Goal: Information Seeking & Learning: Check status

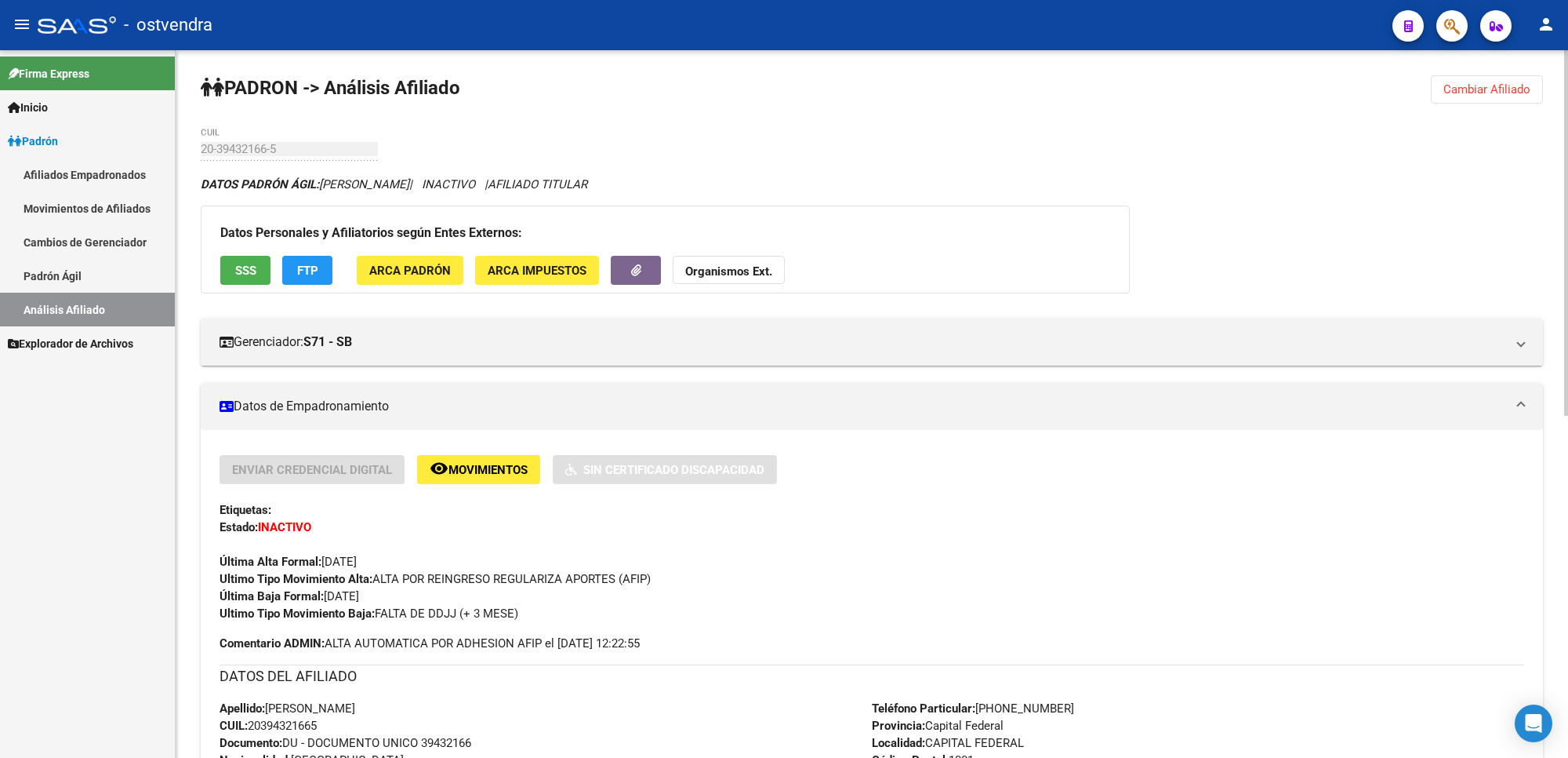
click at [1496, 99] on button "Cambiar Afiliado" at bounding box center [1487, 89] width 112 height 28
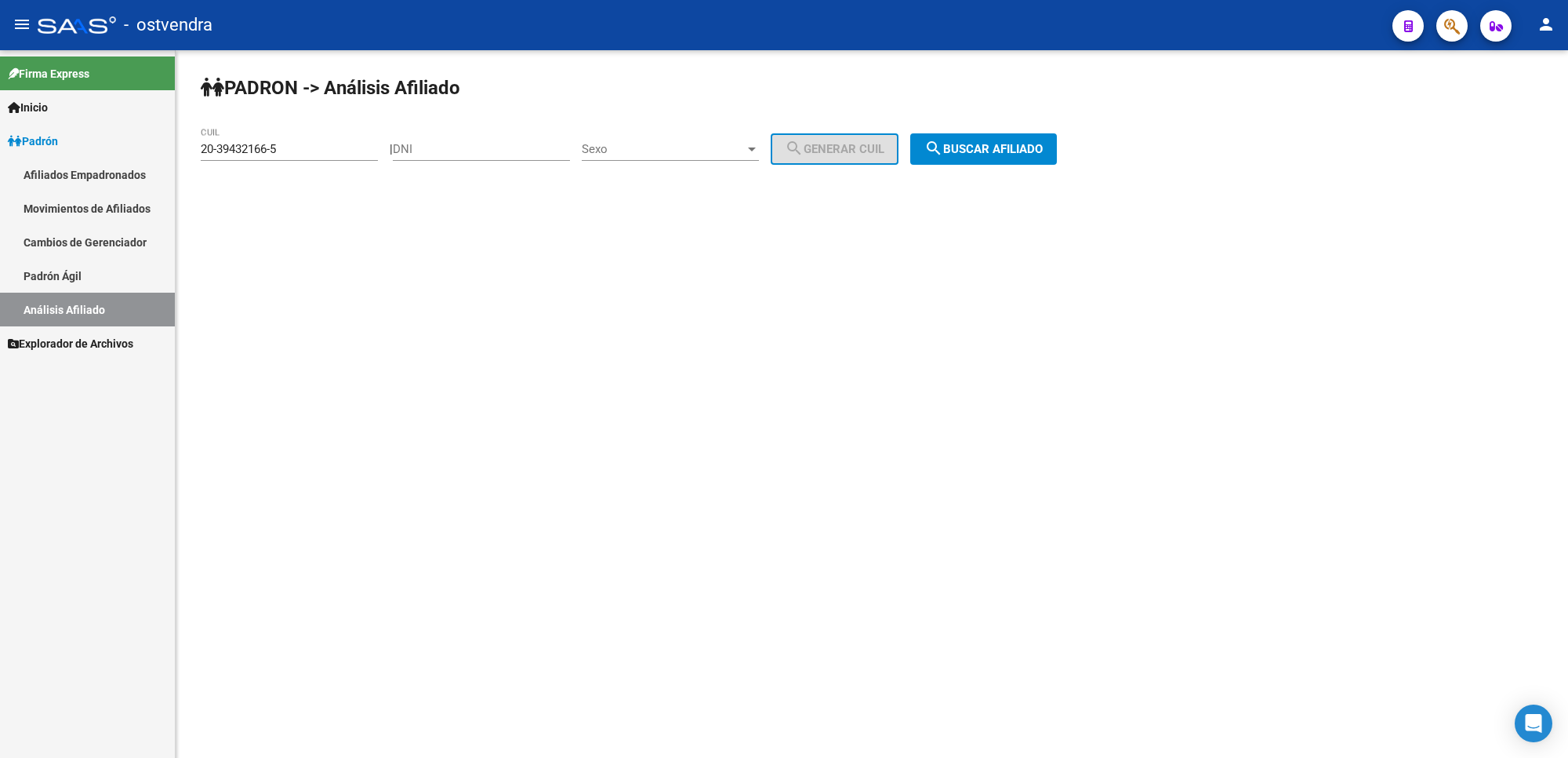
click at [334, 147] on input "20-39432166-5" at bounding box center [289, 148] width 177 height 14
drag, startPoint x: 334, startPoint y: 147, endPoint x: 0, endPoint y: 147, distance: 334.0
click at [0, 147] on mat-sidenav-container "Firma Express Inicio Instructivos Contacto OS Padrón Afiliados Empadronados Mov…" at bounding box center [784, 404] width 1568 height 707
paste input "5348462-2"
type input "20-35348462-2"
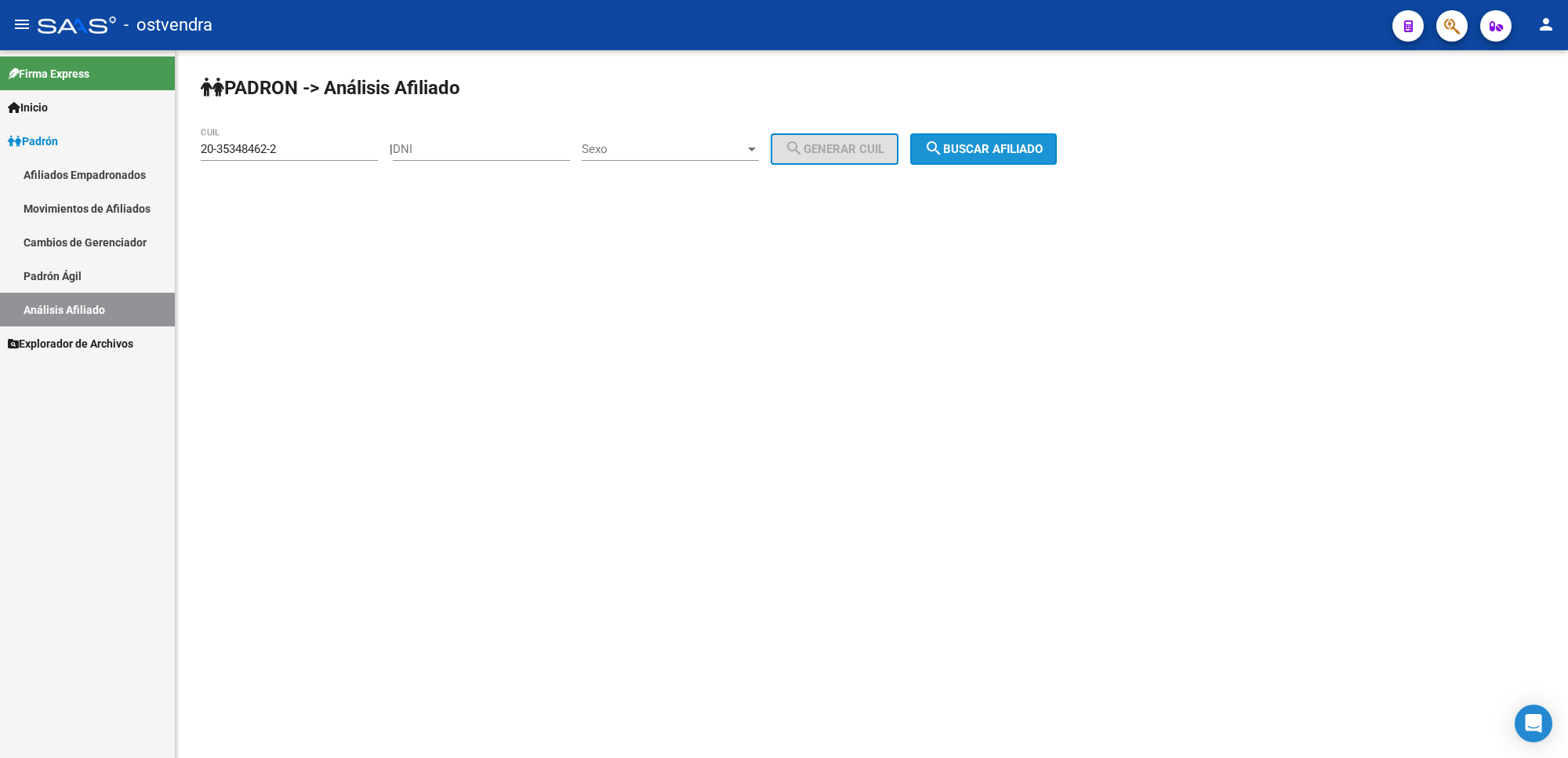
click at [993, 146] on span "search Buscar afiliado" at bounding box center [984, 148] width 118 height 14
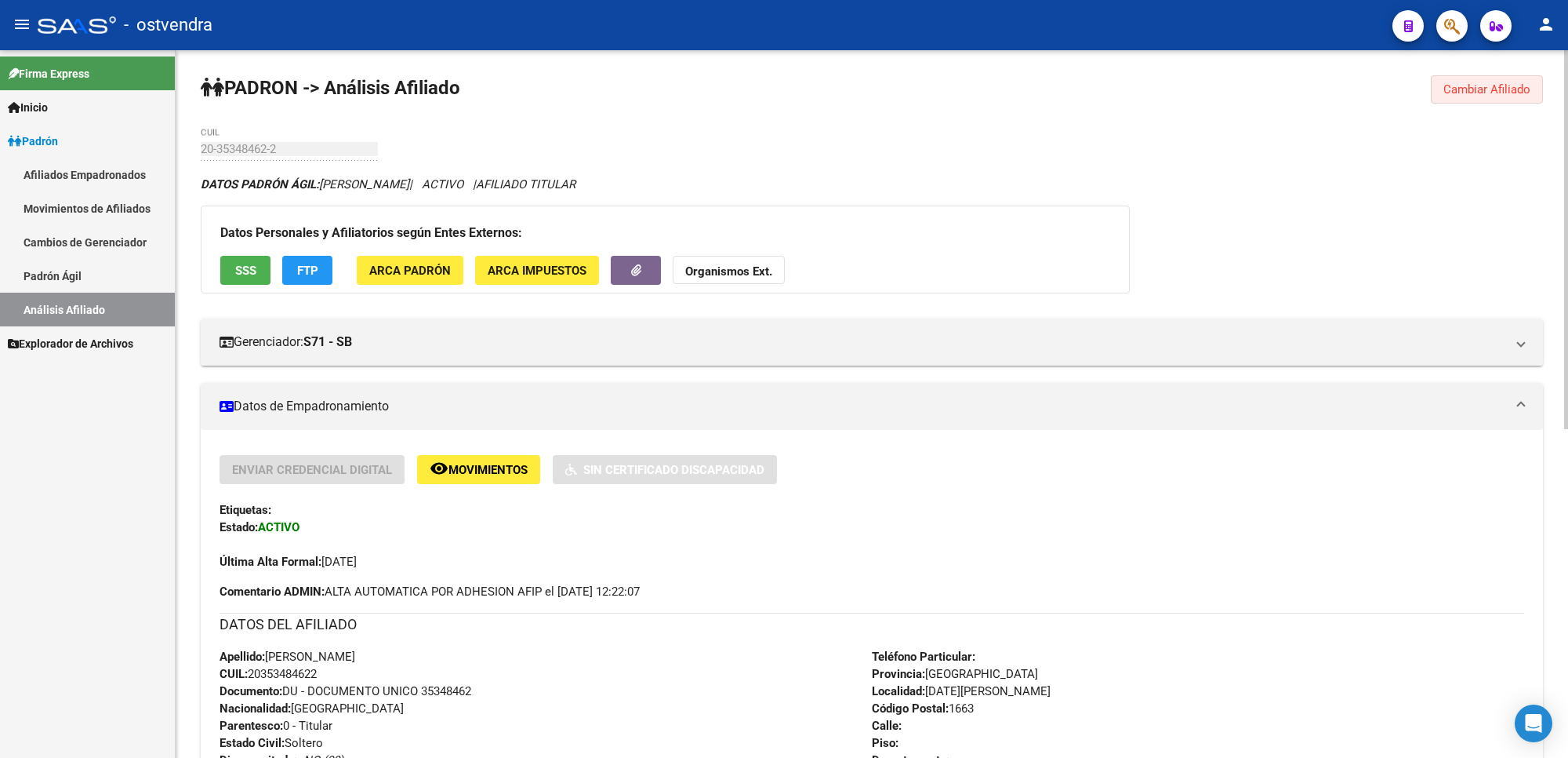
drag, startPoint x: 1464, startPoint y: 99, endPoint x: 731, endPoint y: 62, distance: 733.9
click at [1447, 95] on button "Cambiar Afiliado" at bounding box center [1487, 89] width 112 height 28
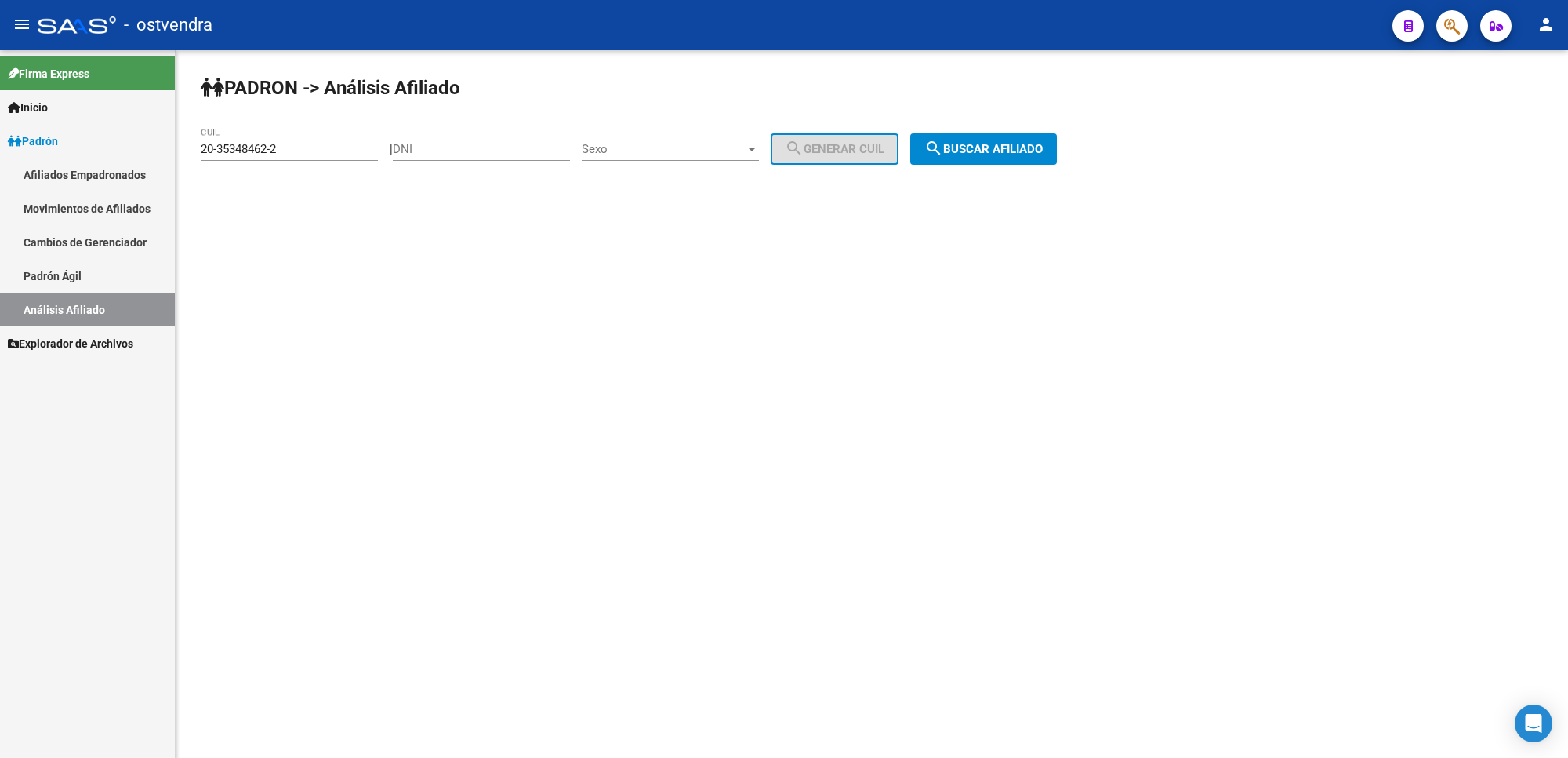
click at [293, 145] on input "20-35348462-2" at bounding box center [289, 148] width 177 height 14
drag, startPoint x: 293, startPoint y: 145, endPoint x: 10, endPoint y: 99, distance: 286.7
click at [8, 107] on mat-sidenav-container "Firma Express Inicio Instructivos Contacto OS Padrón Afiliados Empadronados Mov…" at bounding box center [784, 404] width 1568 height 707
paste input "20-45679696-7"
type input "20-45679696-7"
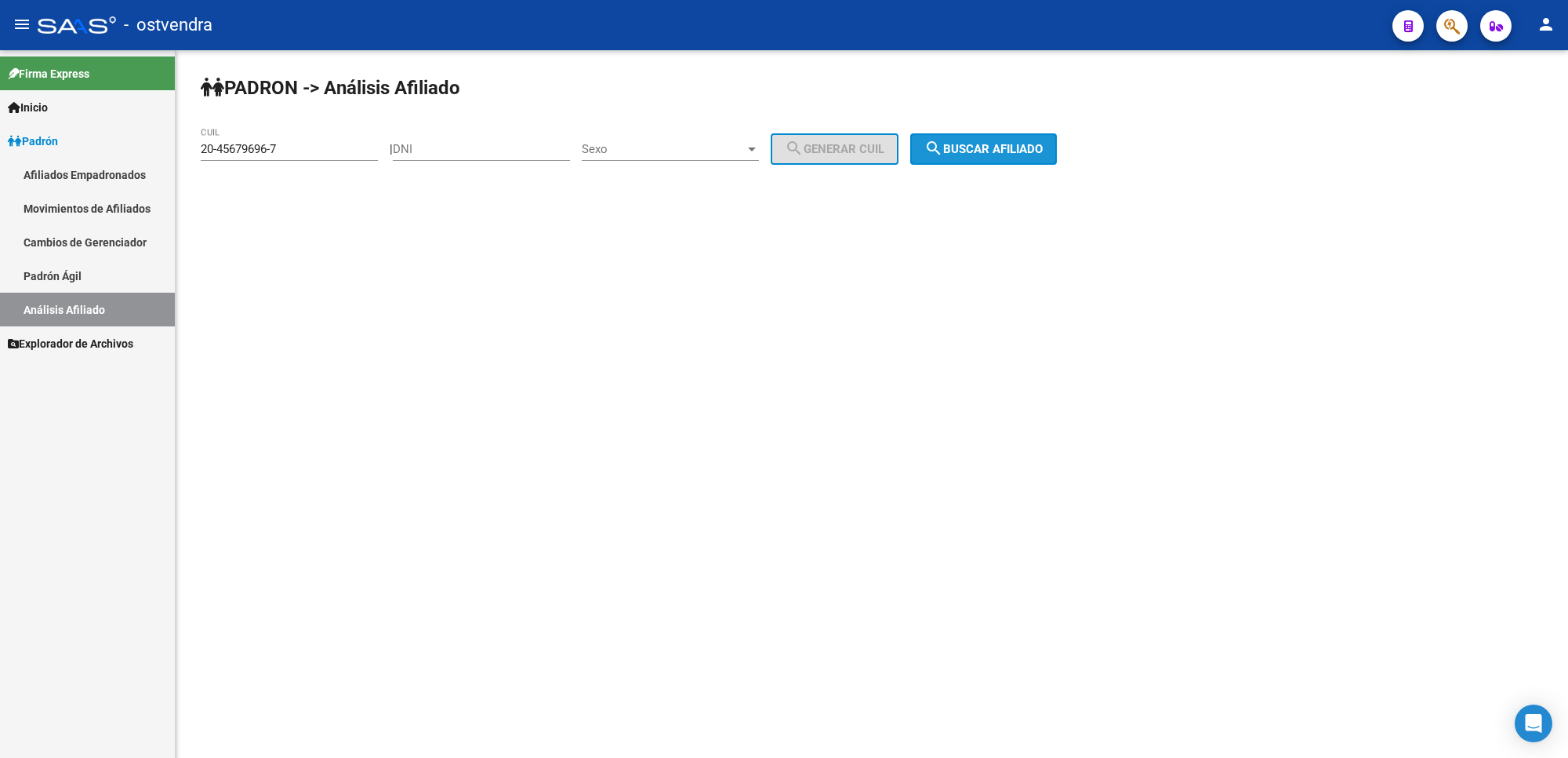
click at [1028, 145] on span "search Buscar afiliado" at bounding box center [984, 148] width 118 height 14
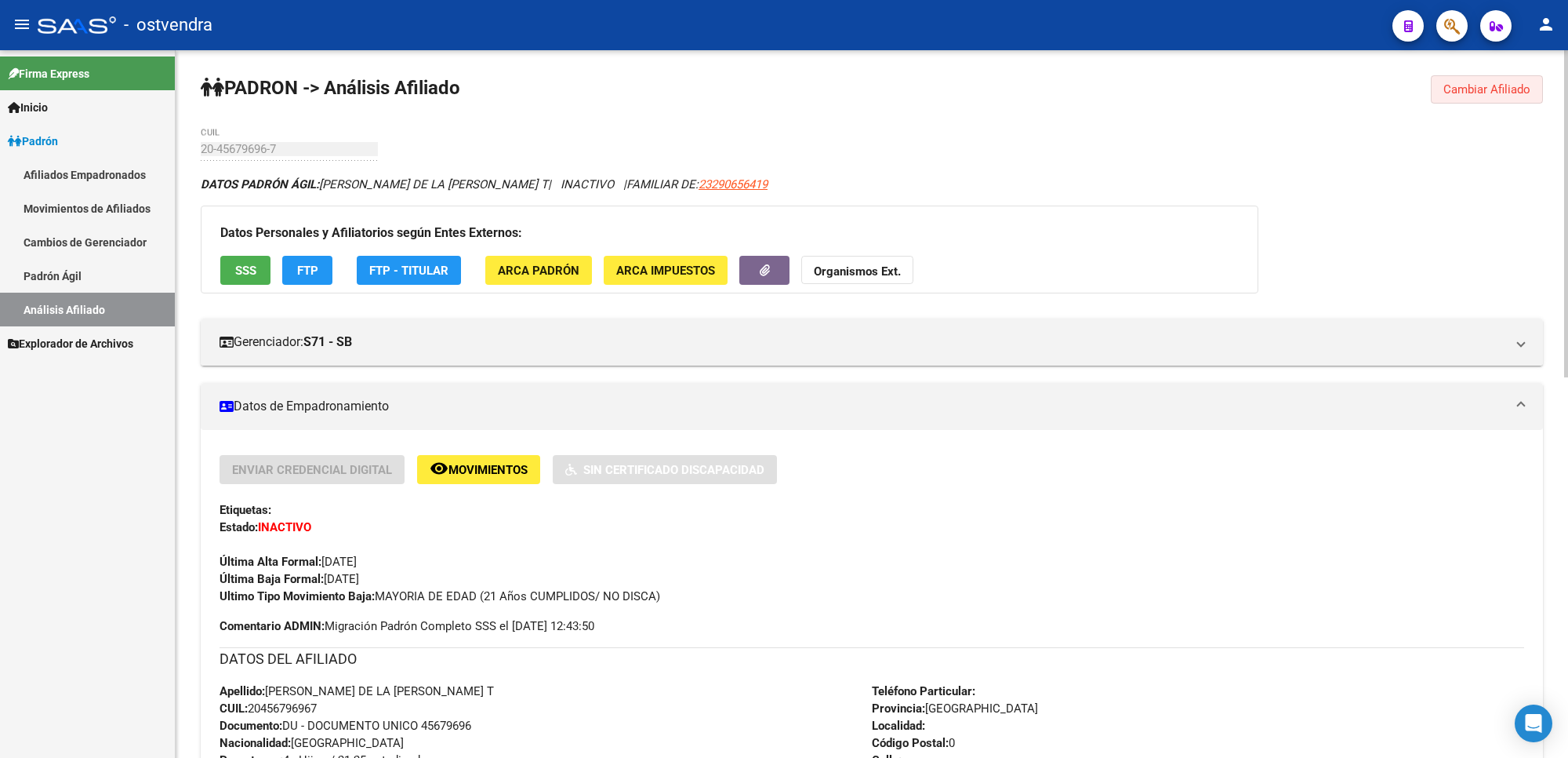
drag, startPoint x: 1522, startPoint y: 83, endPoint x: 1494, endPoint y: 92, distance: 29.4
click at [1515, 86] on span "Cambiar Afiliado" at bounding box center [1487, 89] width 87 height 14
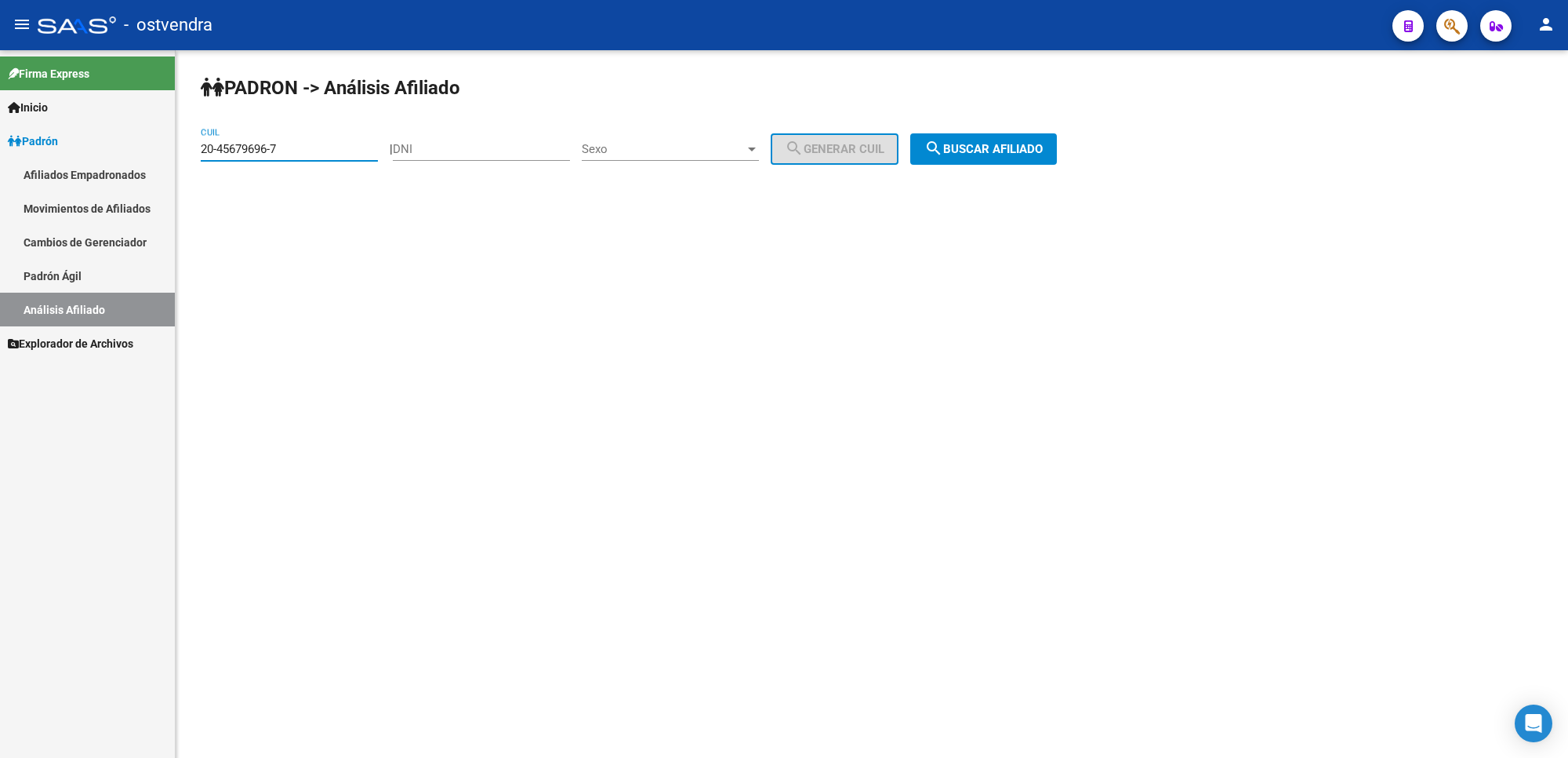
drag, startPoint x: 324, startPoint y: 142, endPoint x: 86, endPoint y: 142, distance: 238.0
click at [0, 121] on mat-sidenav-container "Firma Express Inicio Instructivos Contacto OS Padrón Afiliados Empadronados Mov…" at bounding box center [784, 404] width 1568 height 707
paste input "27-34417807-6"
type input "27-34417807-6"
click at [973, 148] on span "search Buscar afiliado" at bounding box center [984, 148] width 118 height 14
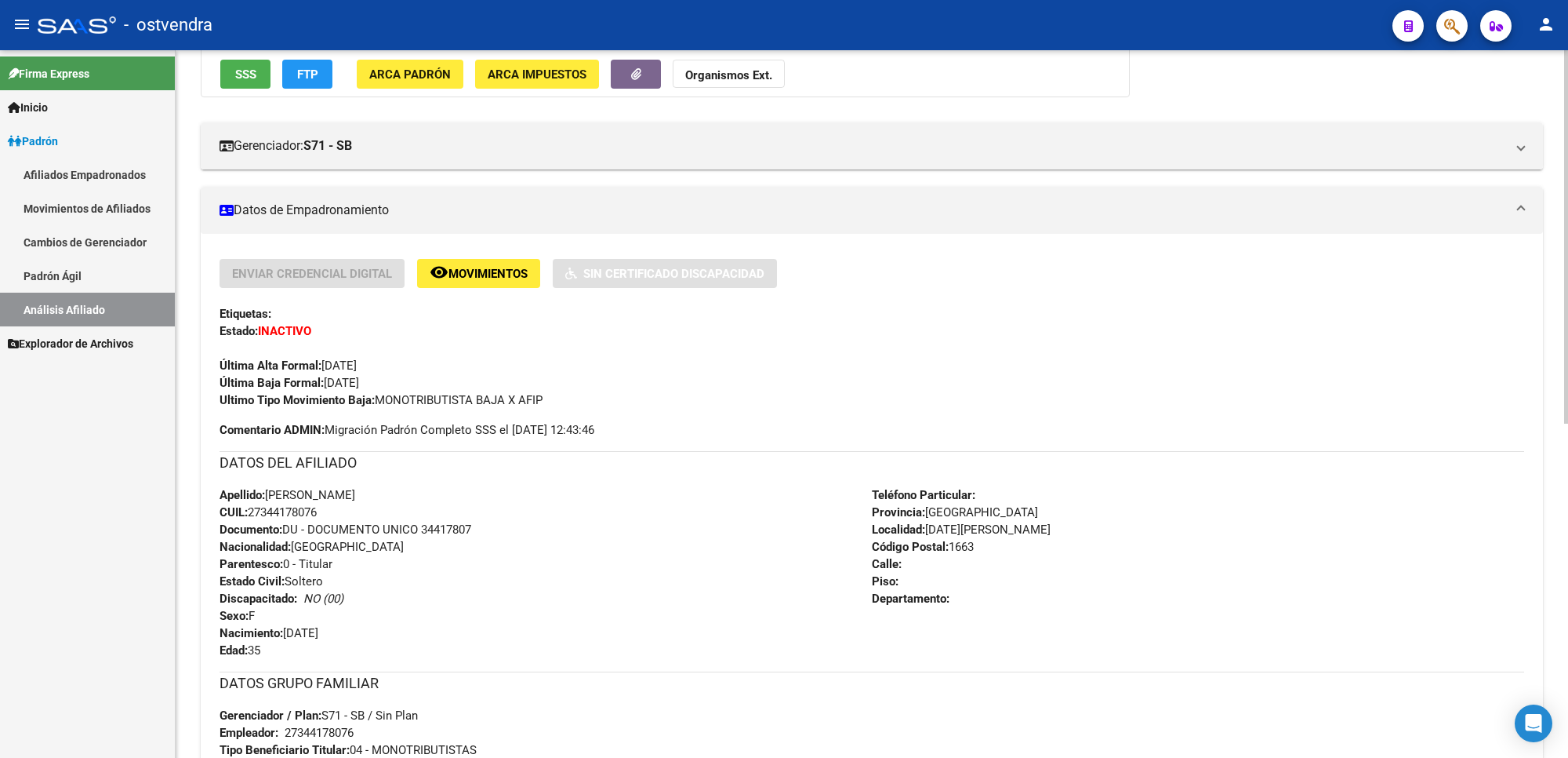
scroll to position [294, 0]
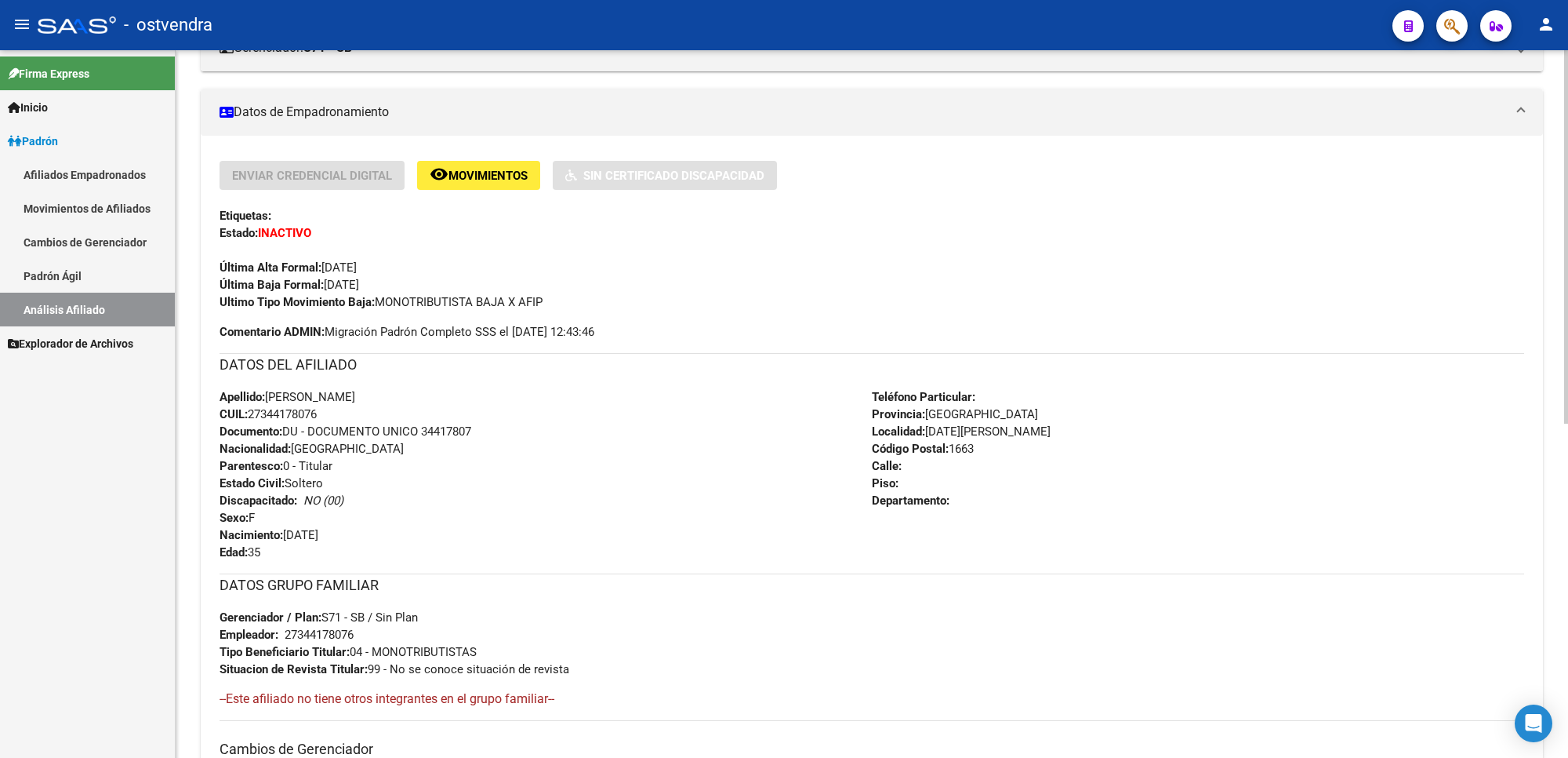
click at [288, 264] on strong "Última Alta Formal:" at bounding box center [270, 267] width 102 height 14
click at [401, 302] on span "Ultimo Tipo Movimiento Baja: MONOTRIBUTISTA BAJA X AFIP" at bounding box center [380, 302] width 323 height 14
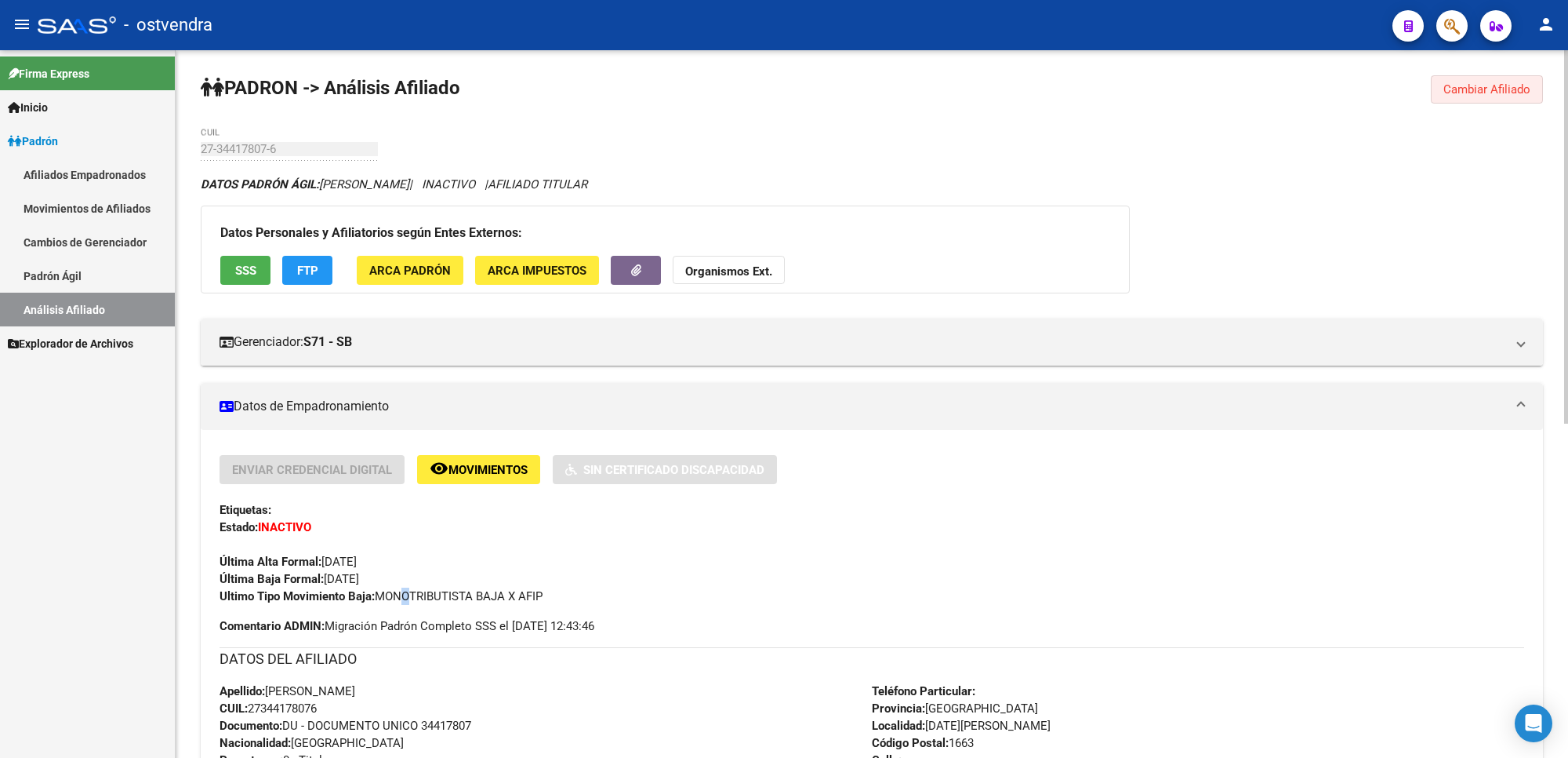
click at [1511, 96] on button "Cambiar Afiliado" at bounding box center [1487, 89] width 112 height 28
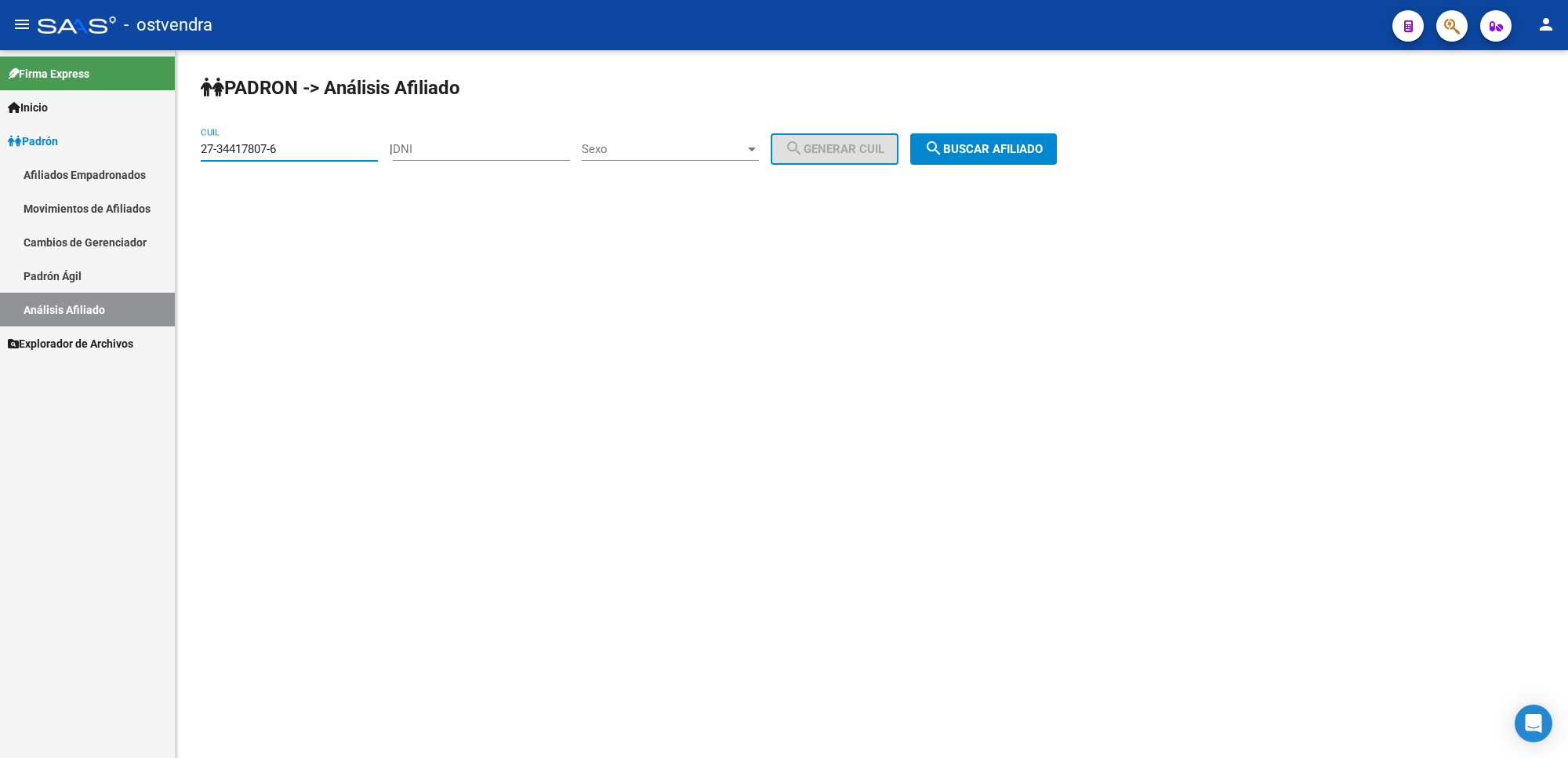
click at [295, 151] on input "27-34417807-6" at bounding box center [289, 148] width 177 height 14
drag, startPoint x: 300, startPoint y: 145, endPoint x: 0, endPoint y: 142, distance: 300.0
click at [0, 142] on mat-sidenav-container "Firma Express Inicio Instructivos Contacto OS Padrón Afiliados Empadronados Mov…" at bounding box center [784, 404] width 1568 height 707
paste input "27-34417807-6"
type input "27-34417807-6"
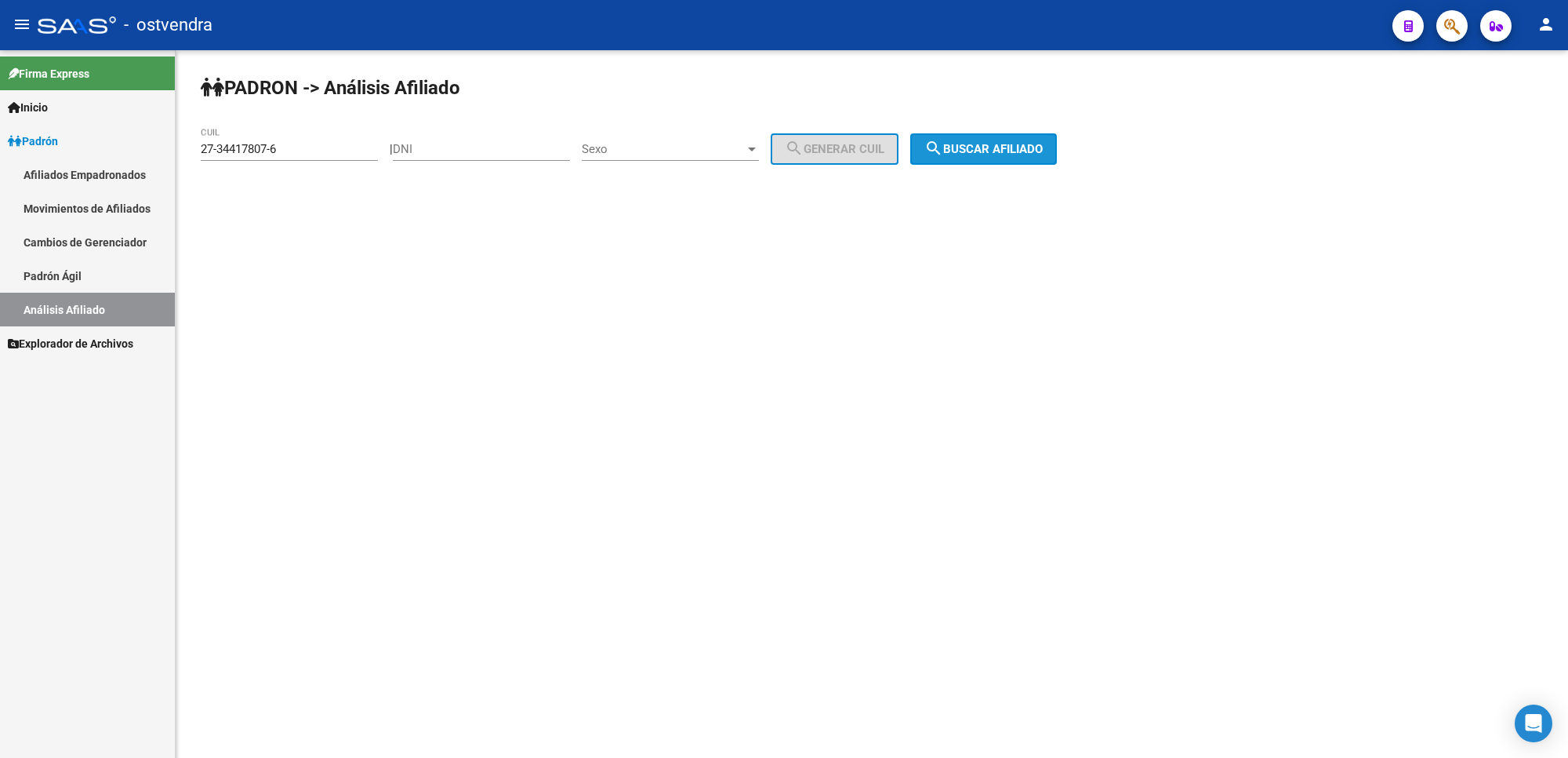
click at [1031, 159] on button "search Buscar afiliado" at bounding box center [984, 148] width 147 height 31
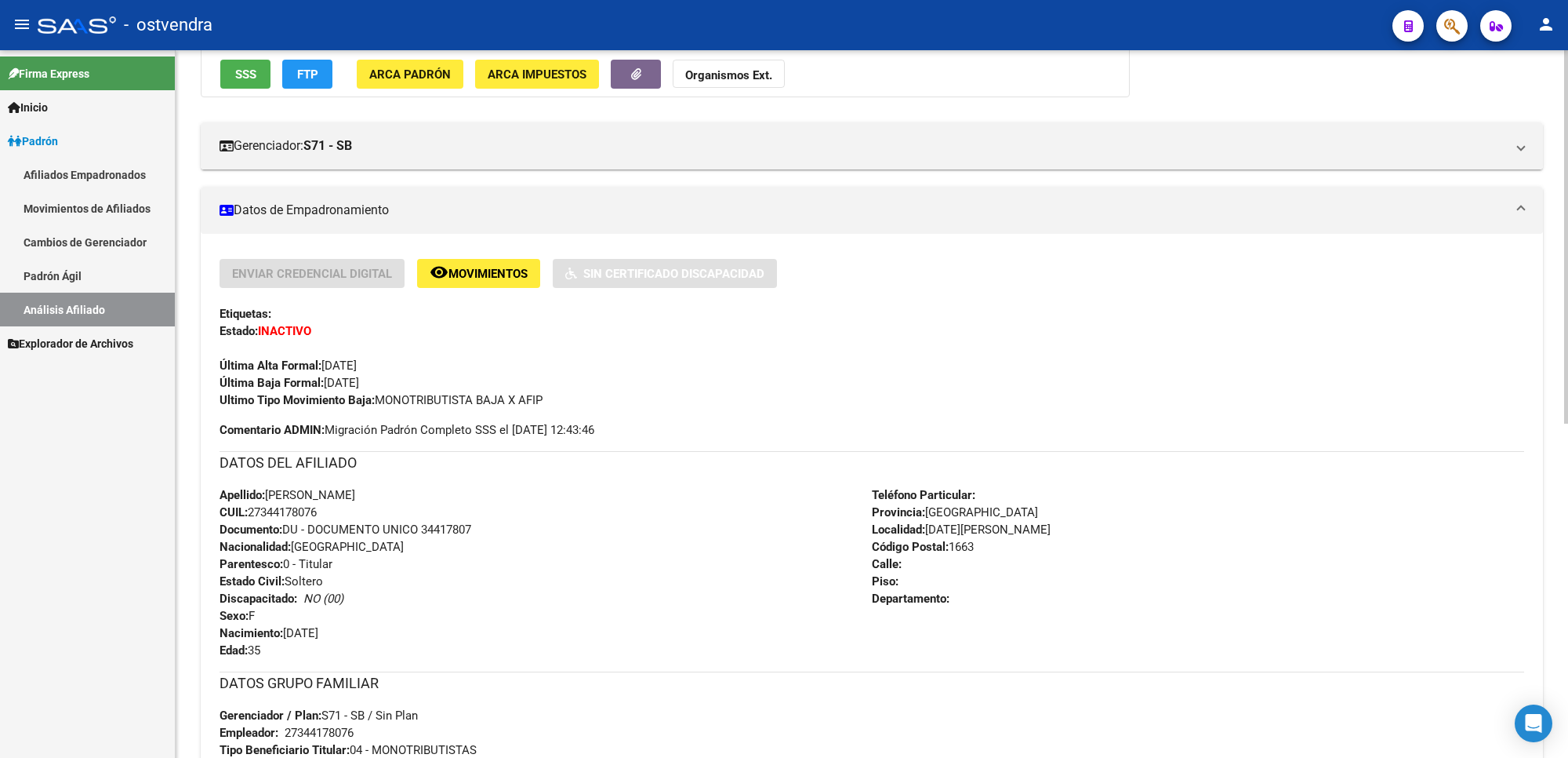
scroll to position [392, 0]
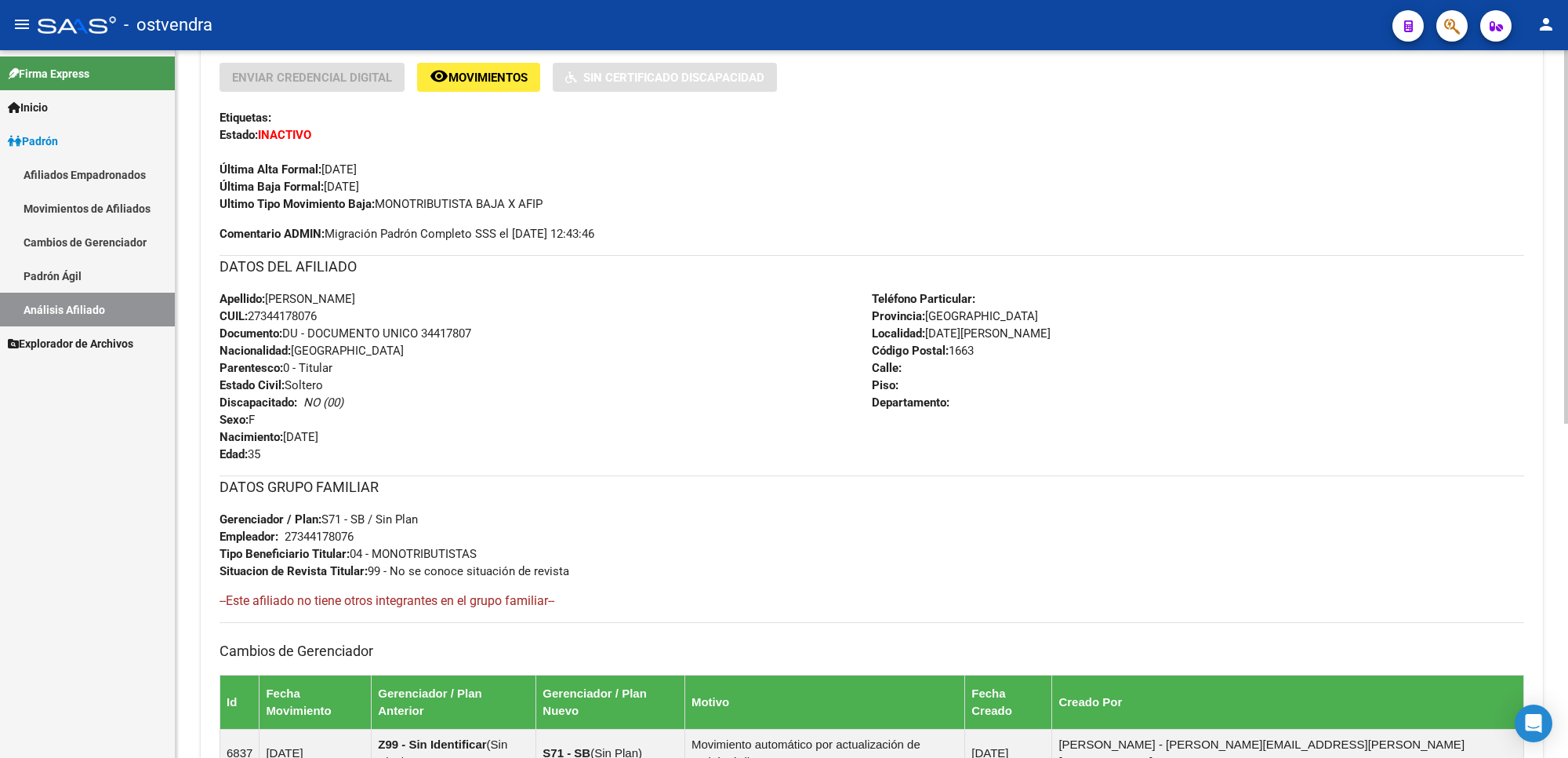
click at [335, 311] on div "Apellido: [PERSON_NAME] CUIL: 27344178076 Documento: DU - DOCUMENTO UNICO 34417…" at bounding box center [545, 376] width 652 height 173
drag, startPoint x: 323, startPoint y: 314, endPoint x: 253, endPoint y: 310, distance: 70.1
click at [253, 310] on span "CUIL: 27344178076" at bounding box center [267, 316] width 97 height 14
copy span "27344178076"
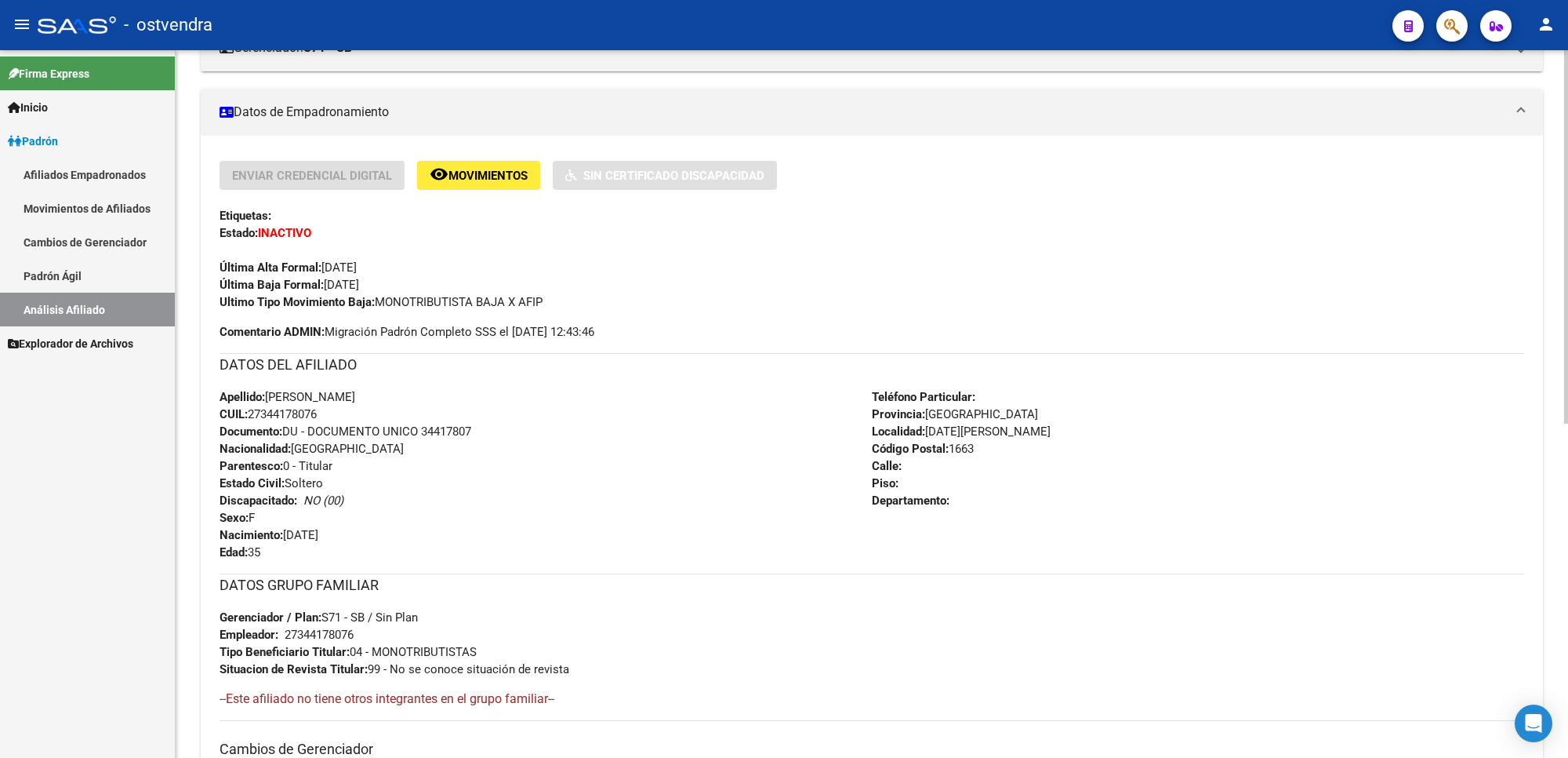
click at [354, 422] on div "Apellido: [PERSON_NAME] CUIL: 27344178076 Documento: DU - DOCUMENTO UNICO 34417…" at bounding box center [545, 474] width 652 height 173
click at [293, 409] on span "CUIL: 27344178076" at bounding box center [267, 414] width 97 height 14
click at [317, 411] on span "CUIL: 27344178076" at bounding box center [267, 414] width 97 height 14
click at [331, 412] on div "Apellido: [PERSON_NAME] CUIL: 27344178076 Documento: DU - DOCUMENTO UNICO 34417…" at bounding box center [545, 474] width 652 height 173
click at [404, 544] on div "Apellido: [PERSON_NAME] CUIL: 27344178076 Documento: DU - DOCUMENTO UNICO 34417…" at bounding box center [545, 474] width 652 height 173
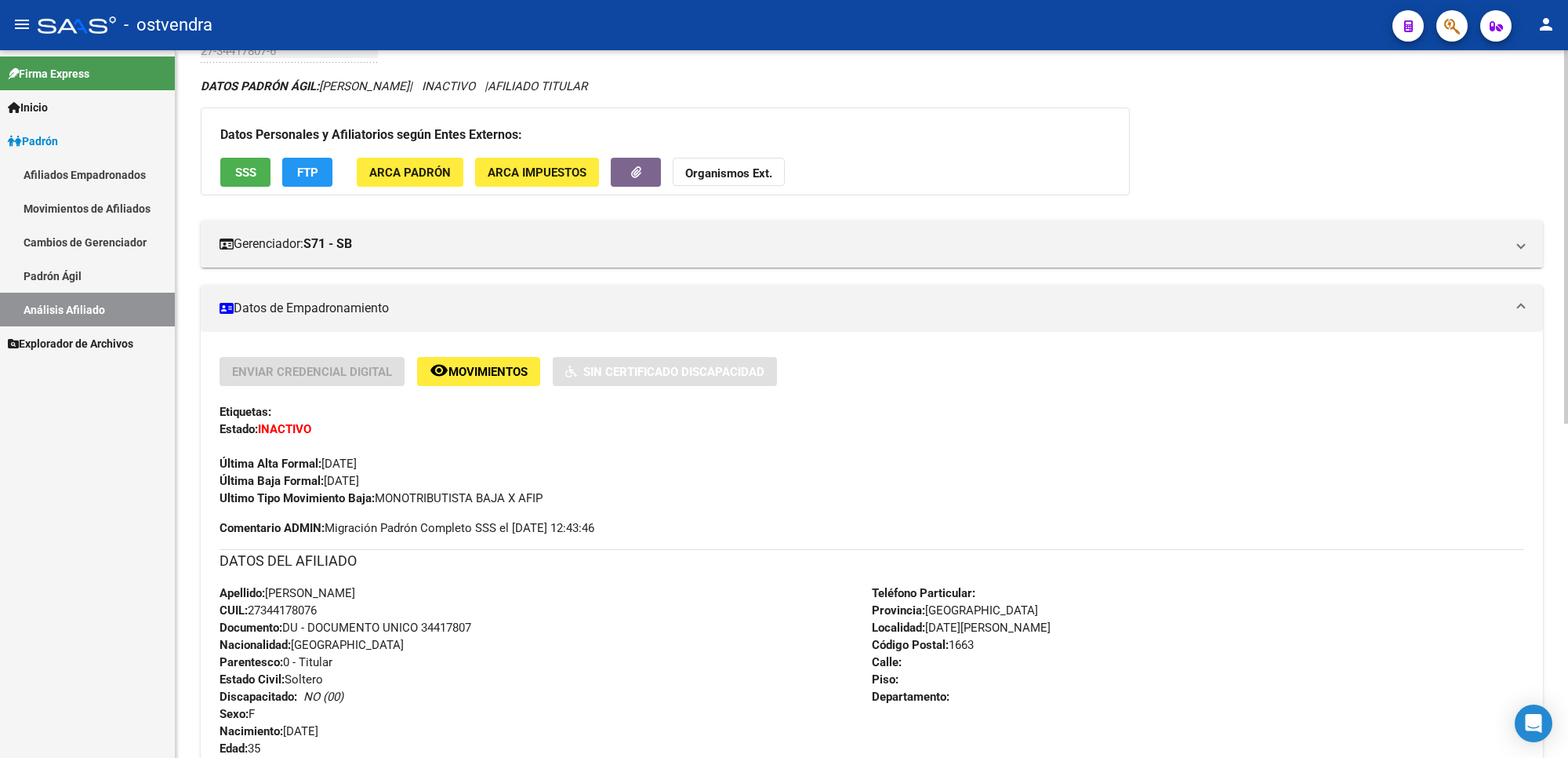
scroll to position [196, 0]
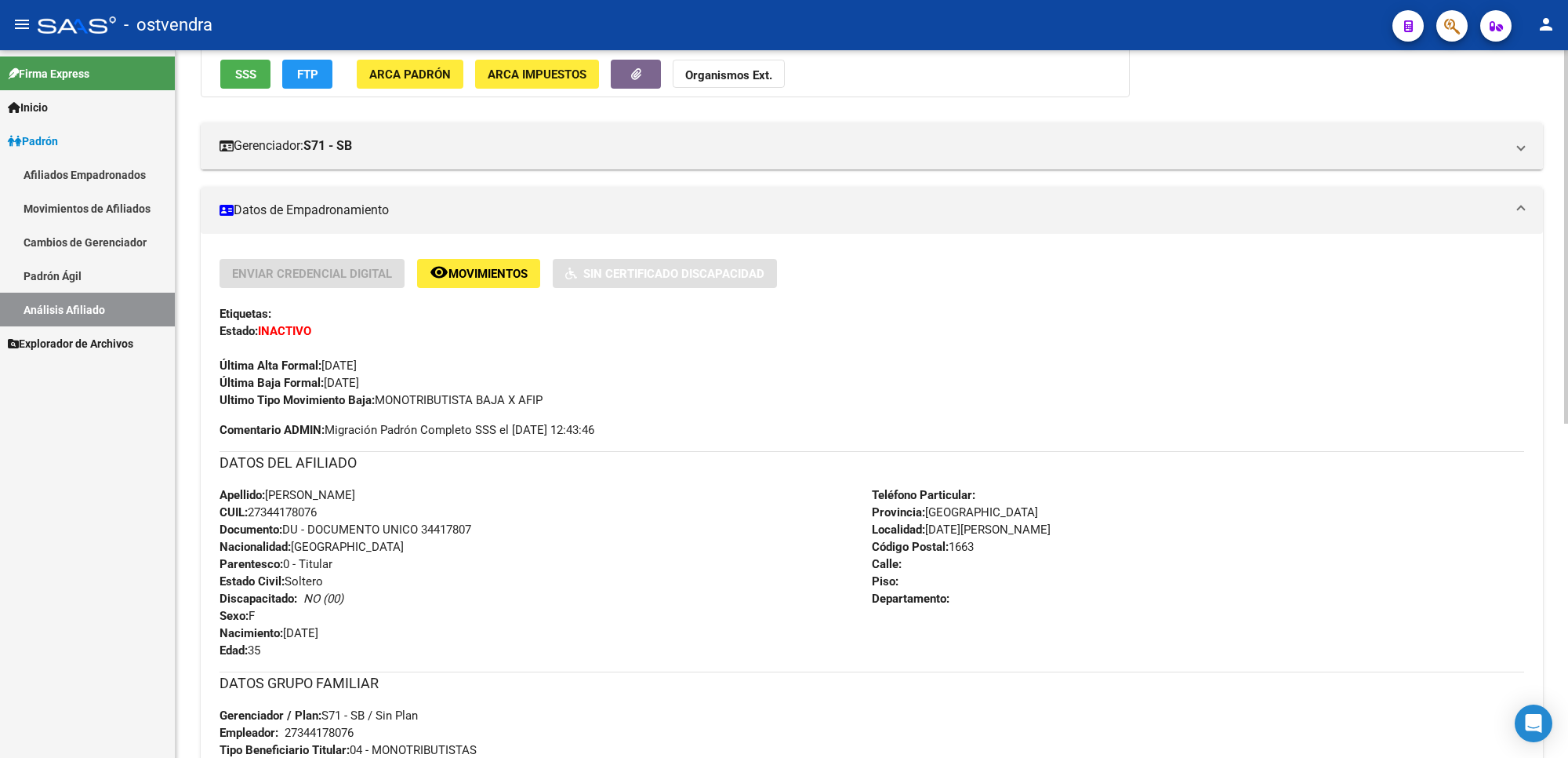
drag, startPoint x: 251, startPoint y: 511, endPoint x: 326, endPoint y: 508, distance: 75.1
click at [326, 508] on div "Apellido: [PERSON_NAME] CUIL: 27344178076 Documento: DU - DOCUMENTO UNICO 34417…" at bounding box center [545, 573] width 652 height 173
copy span "27344178076"
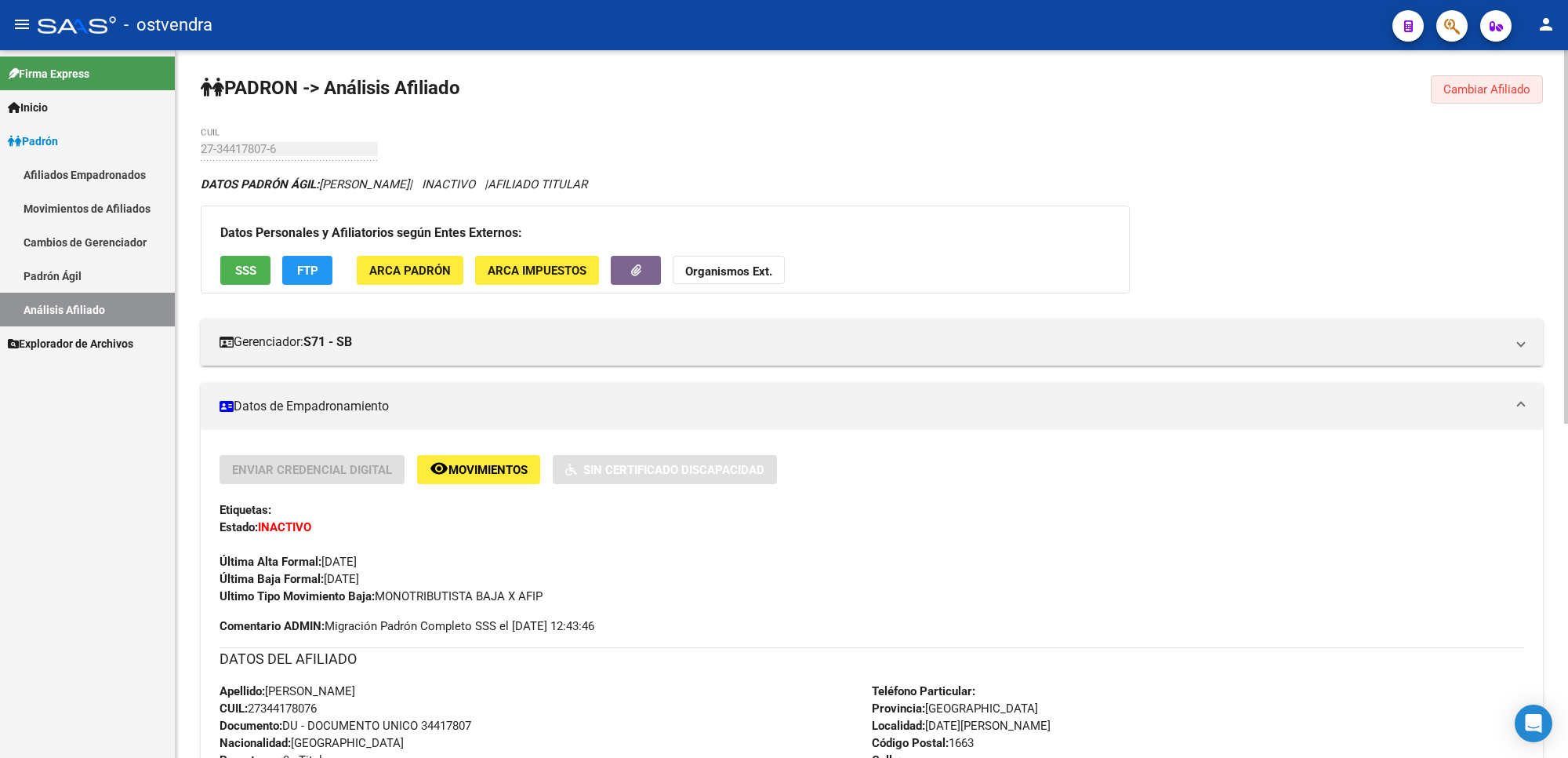
drag, startPoint x: 1488, startPoint y: 89, endPoint x: 976, endPoint y: 112, distance: 512.5
click at [1488, 90] on span "Cambiar Afiliado" at bounding box center [1487, 89] width 87 height 14
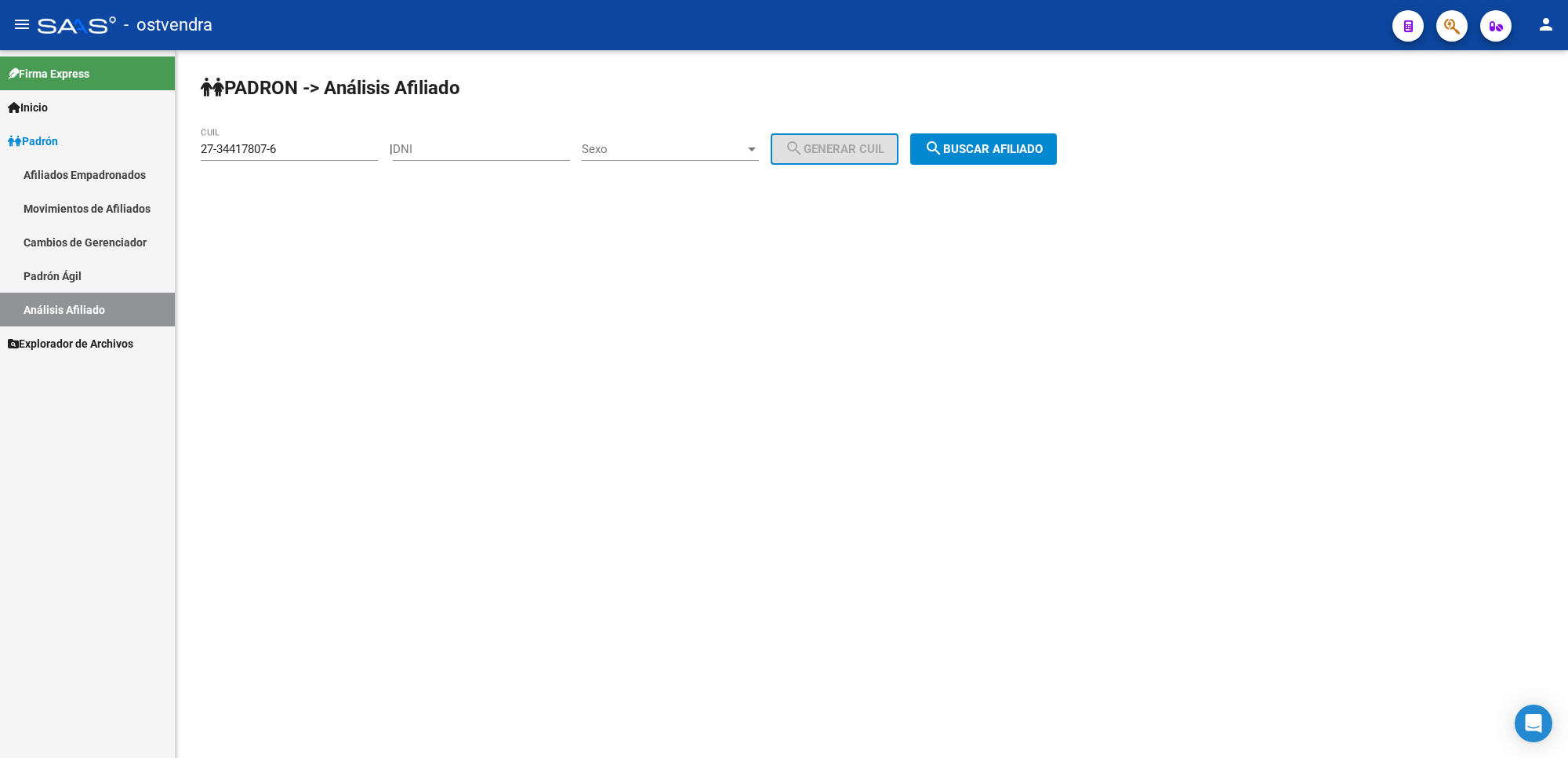
click at [323, 154] on input "27-34417807-6" at bounding box center [289, 148] width 177 height 14
drag, startPoint x: 320, startPoint y: 149, endPoint x: 2, endPoint y: 162, distance: 318.3
click at [0, 163] on mat-sidenav-container "Firma Express Inicio Instructivos Contacto OS Padrón Afiliados Empadronados Mov…" at bounding box center [784, 404] width 1568 height 707
paste input "86-32"
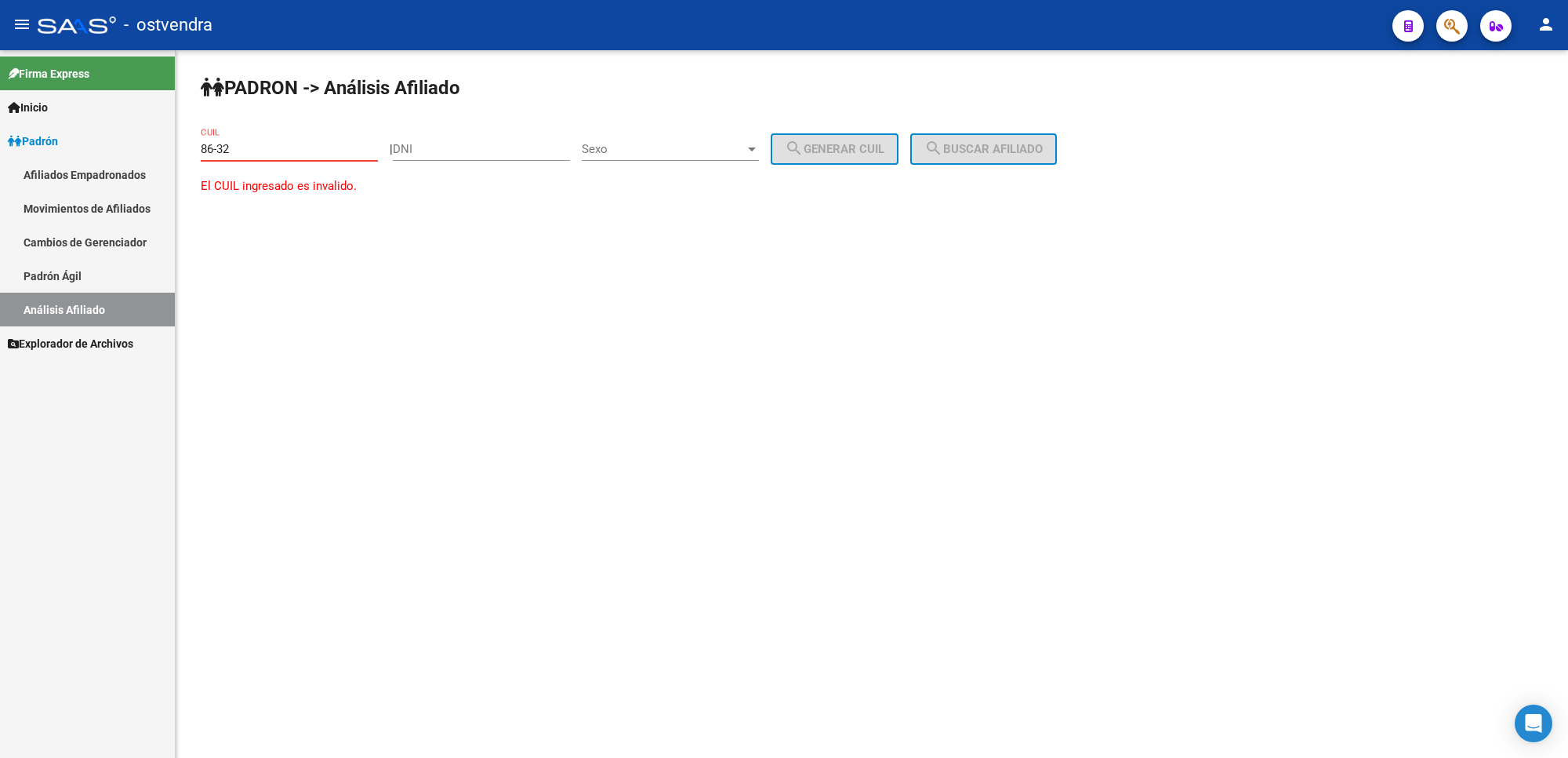
type input "86-32"
click at [268, 150] on input "86-32" at bounding box center [289, 148] width 177 height 14
drag, startPoint x: 267, startPoint y: 148, endPoint x: 0, endPoint y: 146, distance: 267.0
click at [0, 146] on mat-sidenav-container "Firma Express Inicio Instructivos Contacto OS Padrón Afiliados Empadronados Mov…" at bounding box center [784, 404] width 1568 height 707
paste input "27-34417807-6"
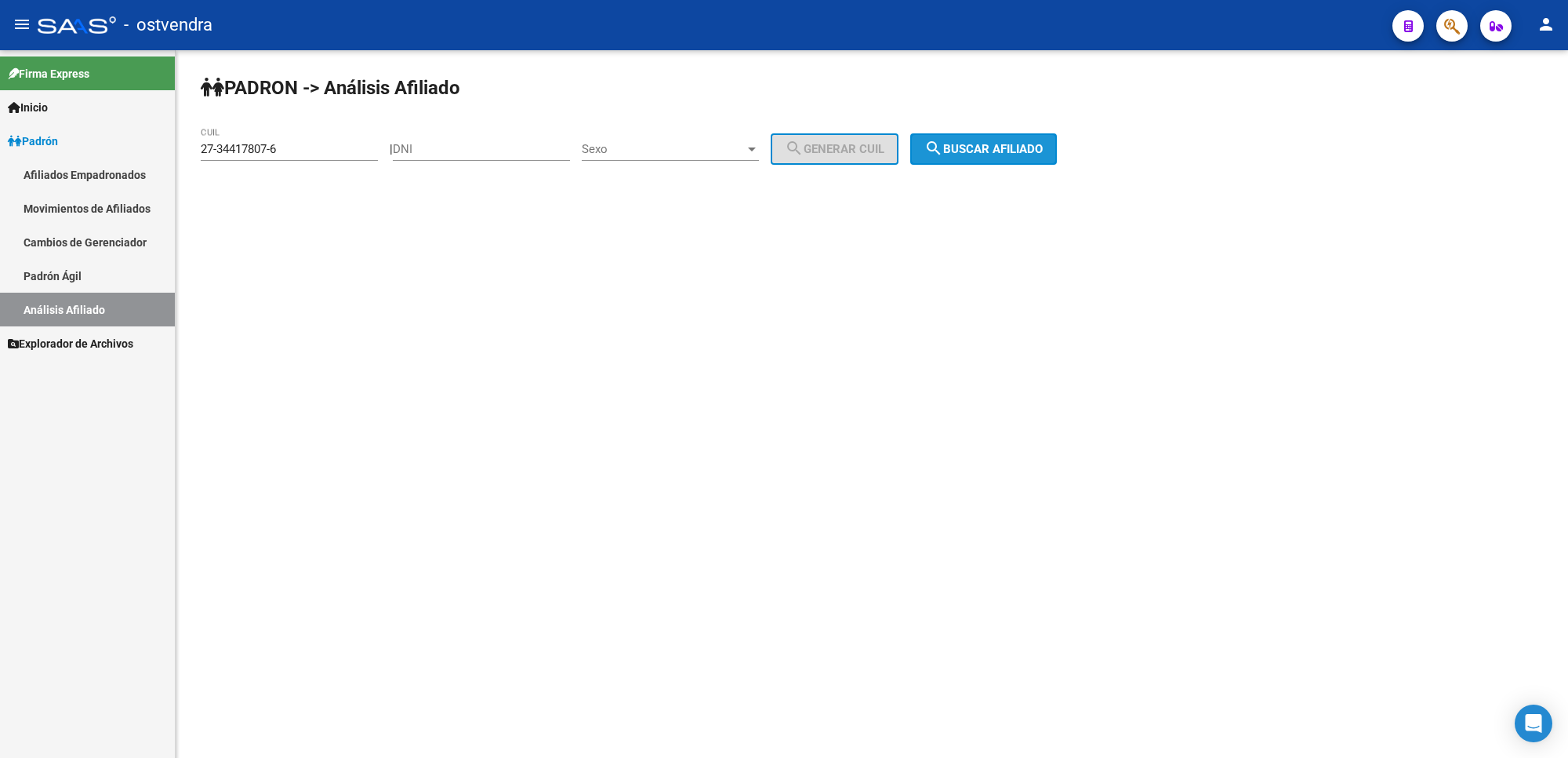
click at [1043, 152] on span "search Buscar afiliado" at bounding box center [984, 148] width 118 height 14
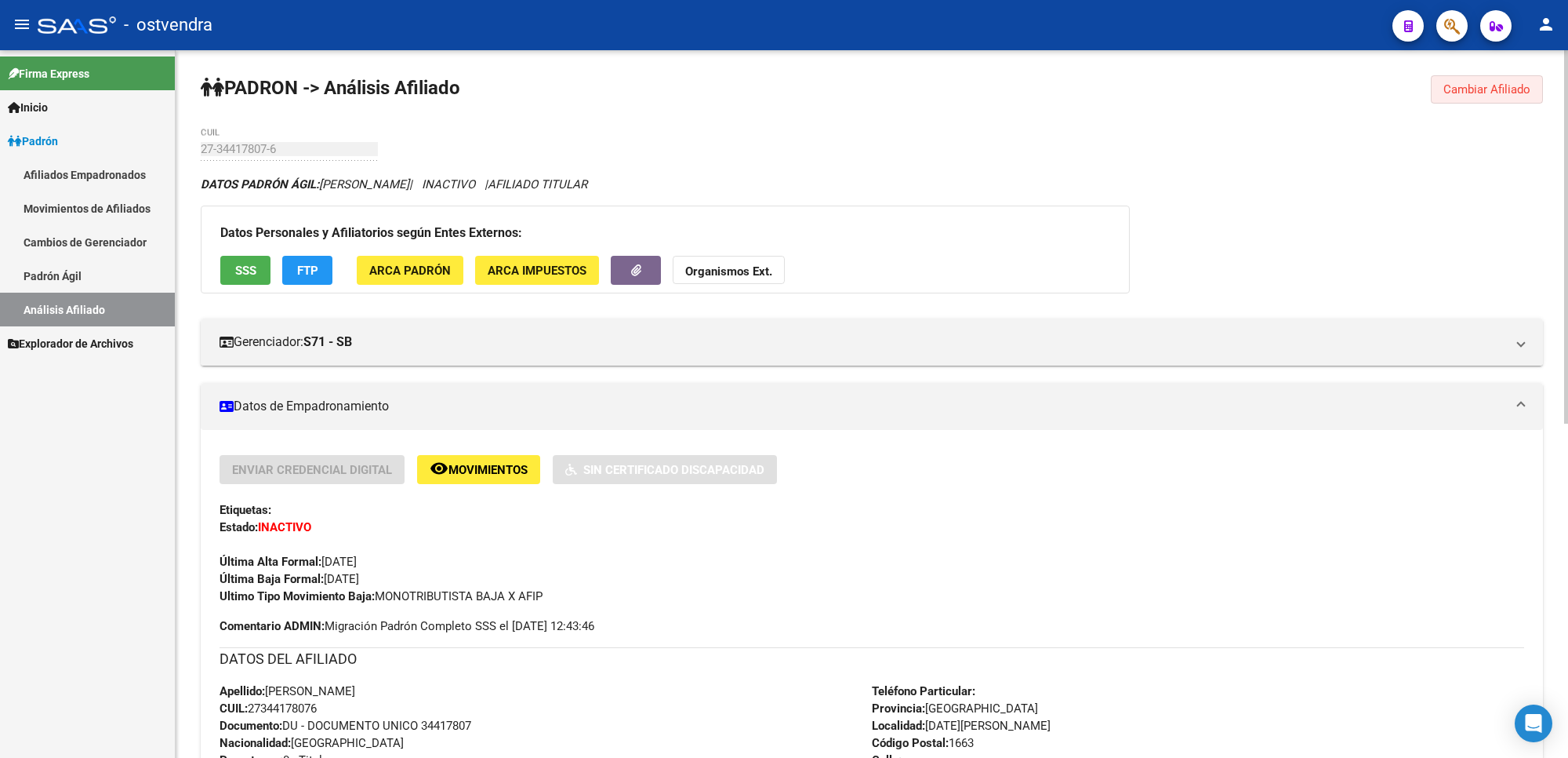
click at [1452, 83] on span "Cambiar Afiliado" at bounding box center [1487, 89] width 87 height 14
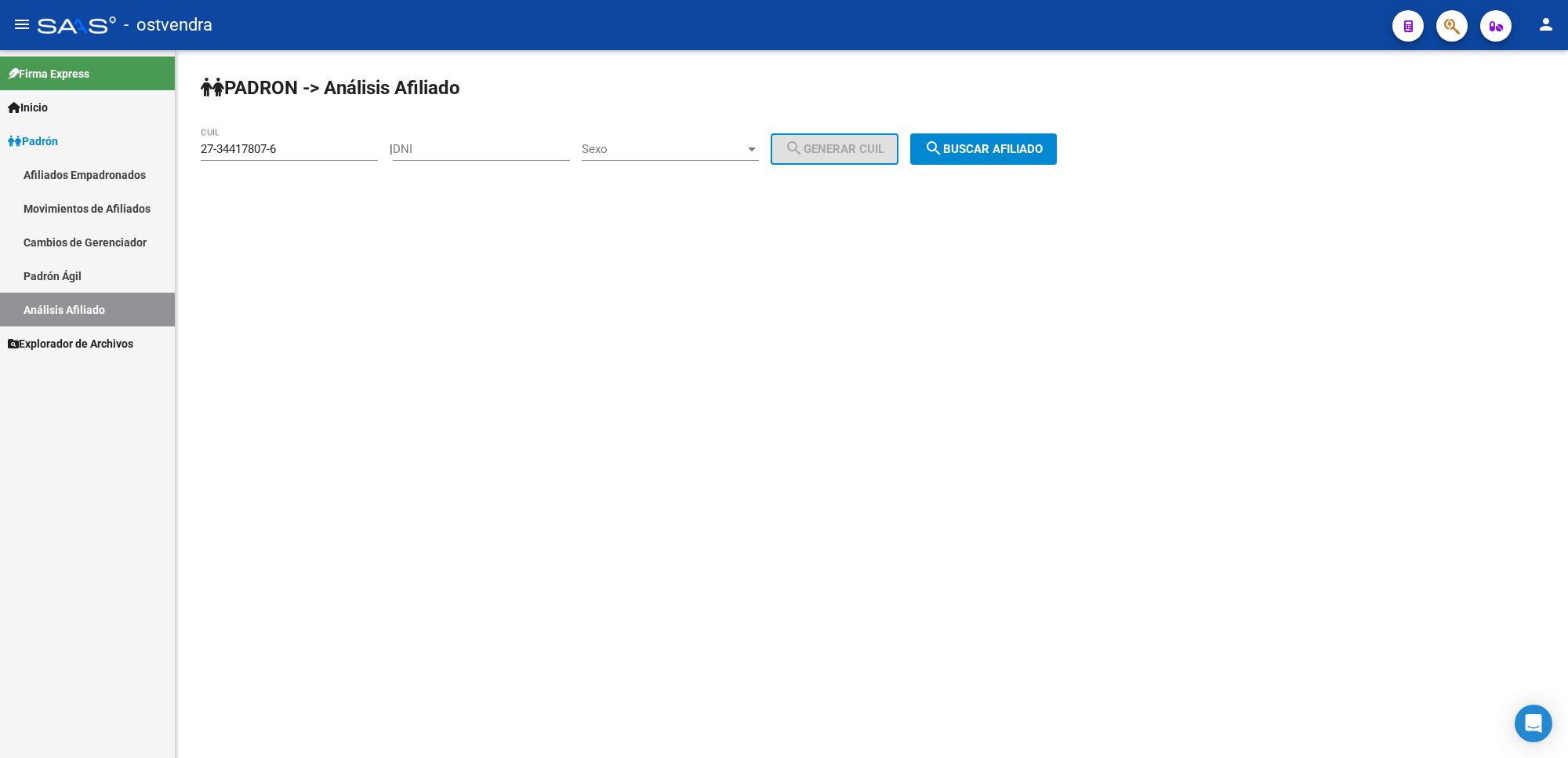
click at [1043, 150] on span "search Buscar afiliado" at bounding box center [984, 148] width 118 height 14
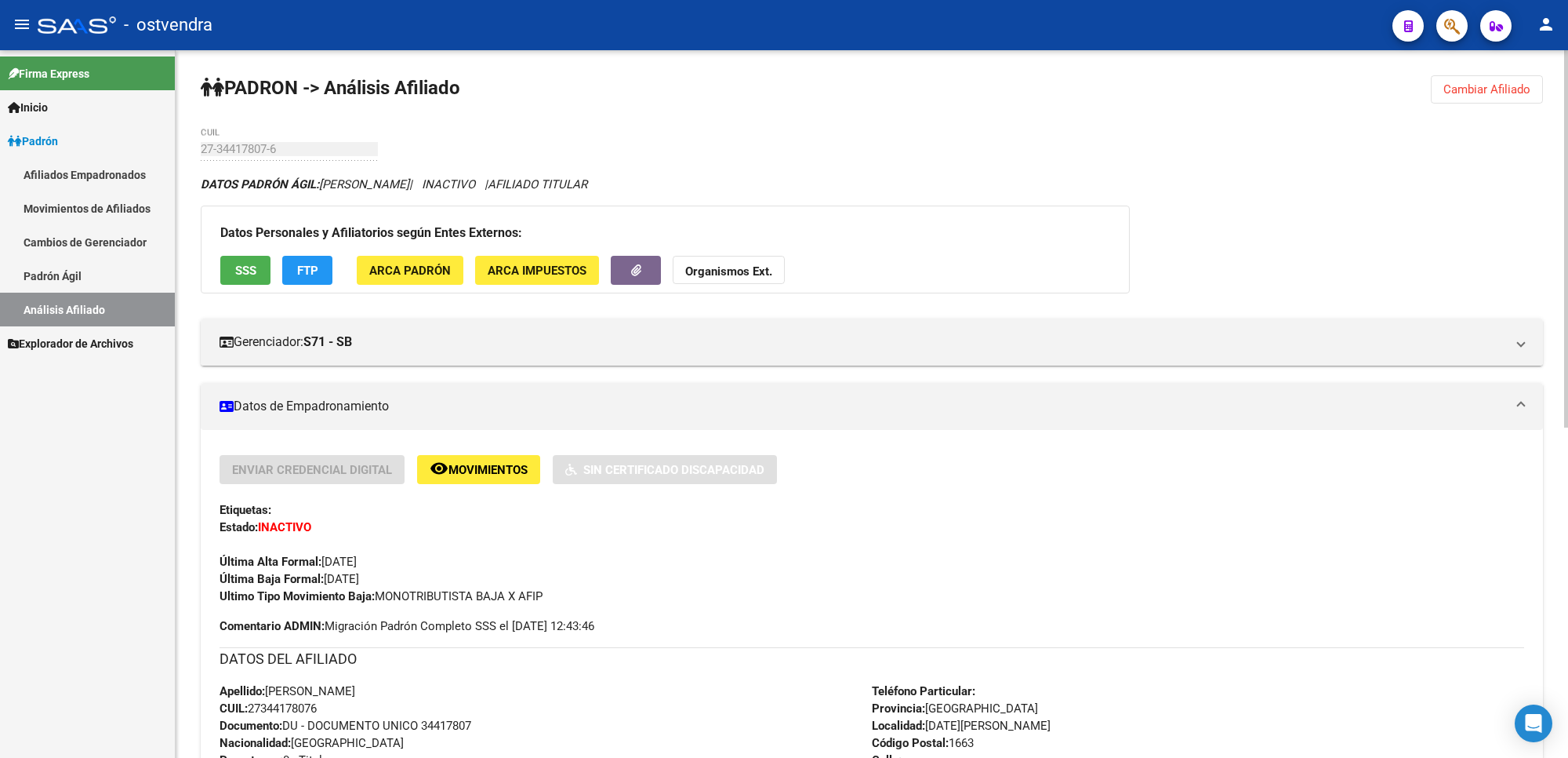
click at [1472, 110] on div "PADRON -> Análisis Afiliado Cambiar Afiliado 27-34417807-6 CUIL DATOS PADRÓN ÁG…" at bounding box center [872, 731] width 1393 height 1361
click at [1474, 98] on button "Cambiar Afiliado" at bounding box center [1487, 89] width 112 height 28
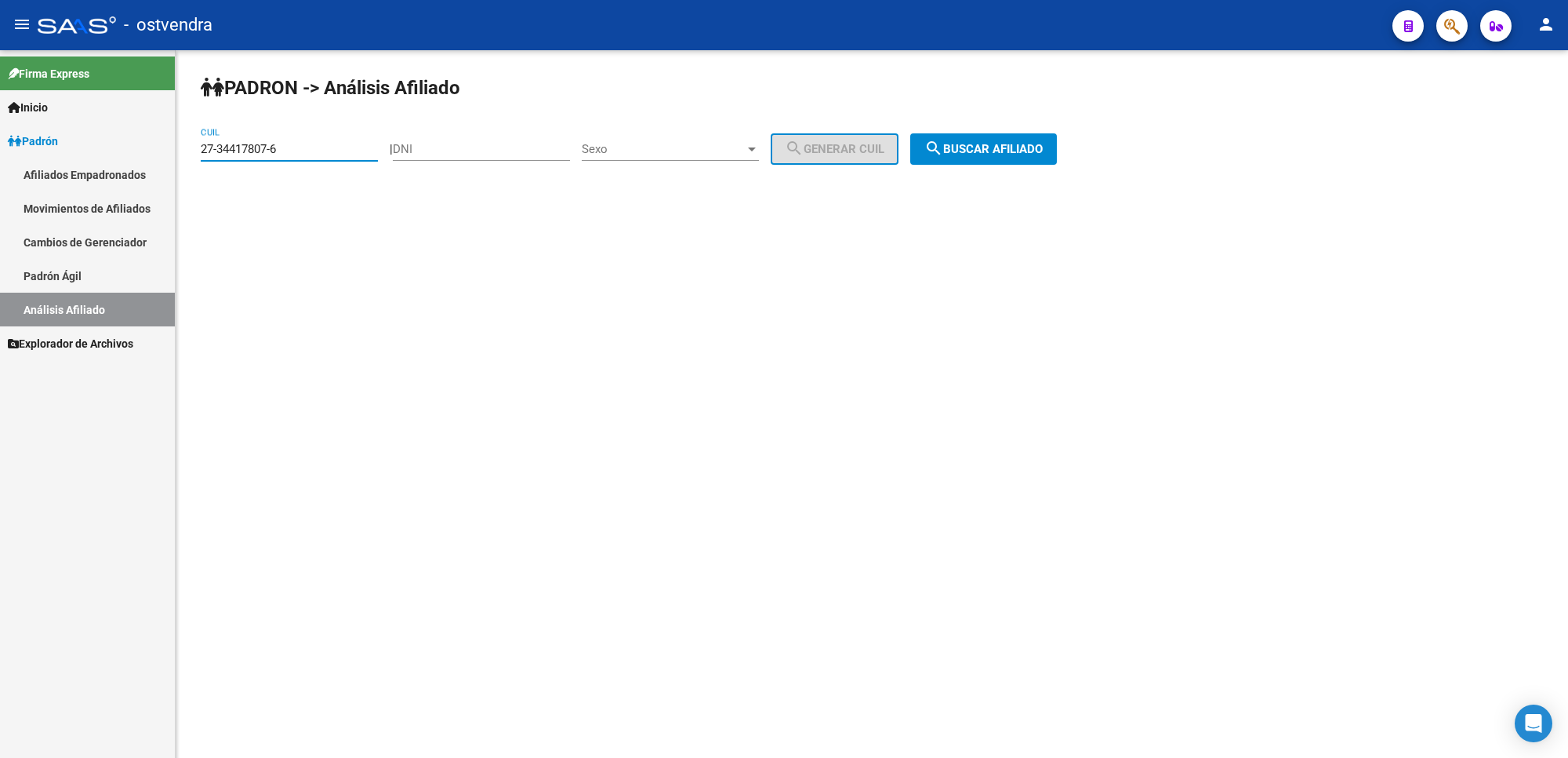
drag, startPoint x: 307, startPoint y: 142, endPoint x: 8, endPoint y: 146, distance: 299.0
click at [8, 146] on mat-sidenav-container "Firma Express Inicio Instructivos Contacto OS Padrón Afiliados Empadronados Mov…" at bounding box center [784, 404] width 1568 height 707
paste input
type input "27-34417807-6"
click at [985, 155] on button "search Buscar afiliado" at bounding box center [984, 148] width 147 height 31
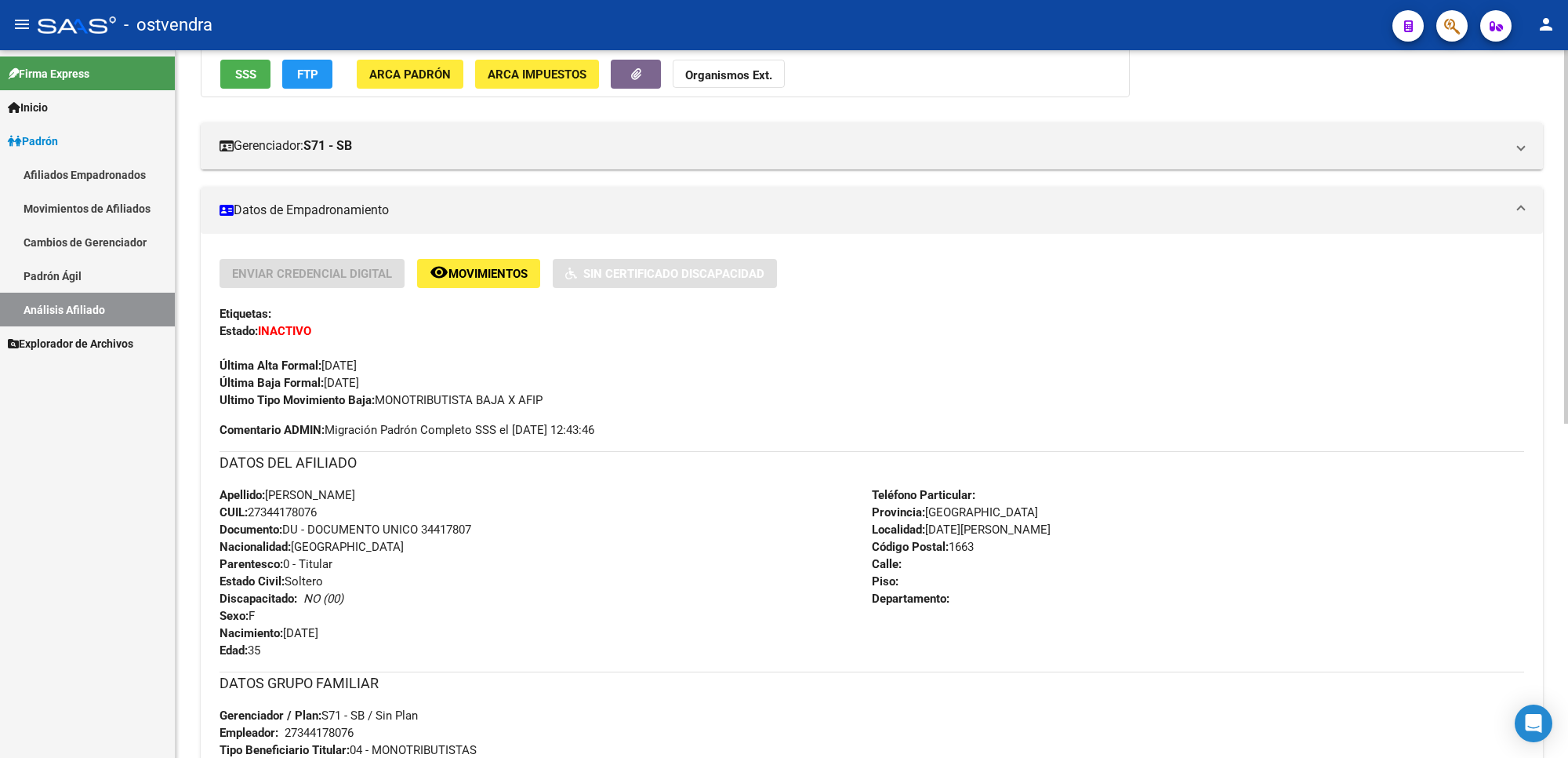
scroll to position [294, 0]
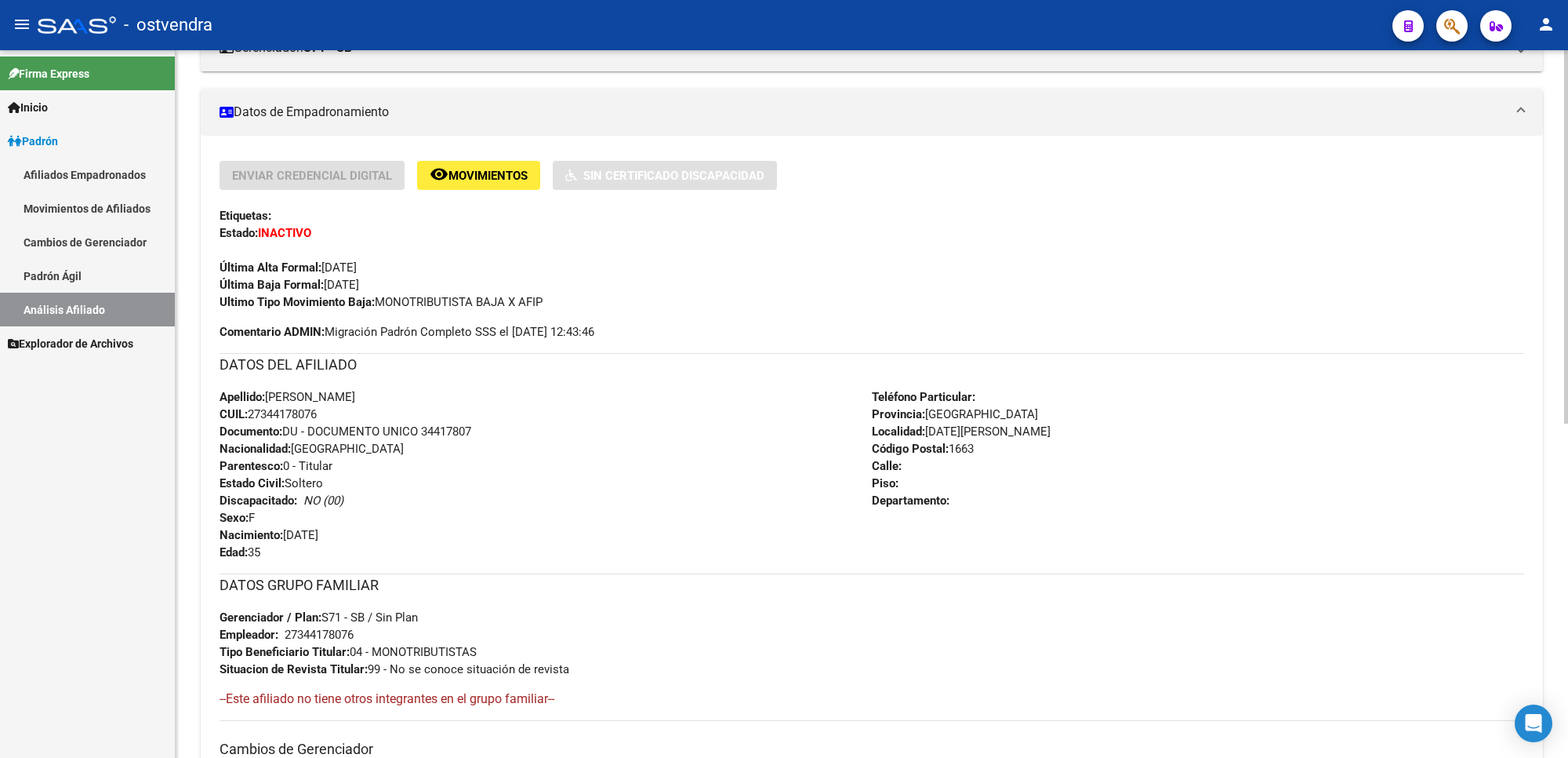
drag, startPoint x: 231, startPoint y: 304, endPoint x: 244, endPoint y: 303, distance: 13.0
click at [231, 304] on strong "Ultimo Tipo Movimiento Baja:" at bounding box center [297, 302] width 155 height 14
drag, startPoint x: 378, startPoint y: 298, endPoint x: 553, endPoint y: 299, distance: 175.0
click at [553, 299] on div "Ultimo Tipo Movimiento Baja: MONOTRIBUTISTA BAJA X AFIP" at bounding box center [872, 302] width 1305 height 17
copy span "MONOTRIBUTISTA BAJA X AFIP"
